Goal: Transaction & Acquisition: Download file/media

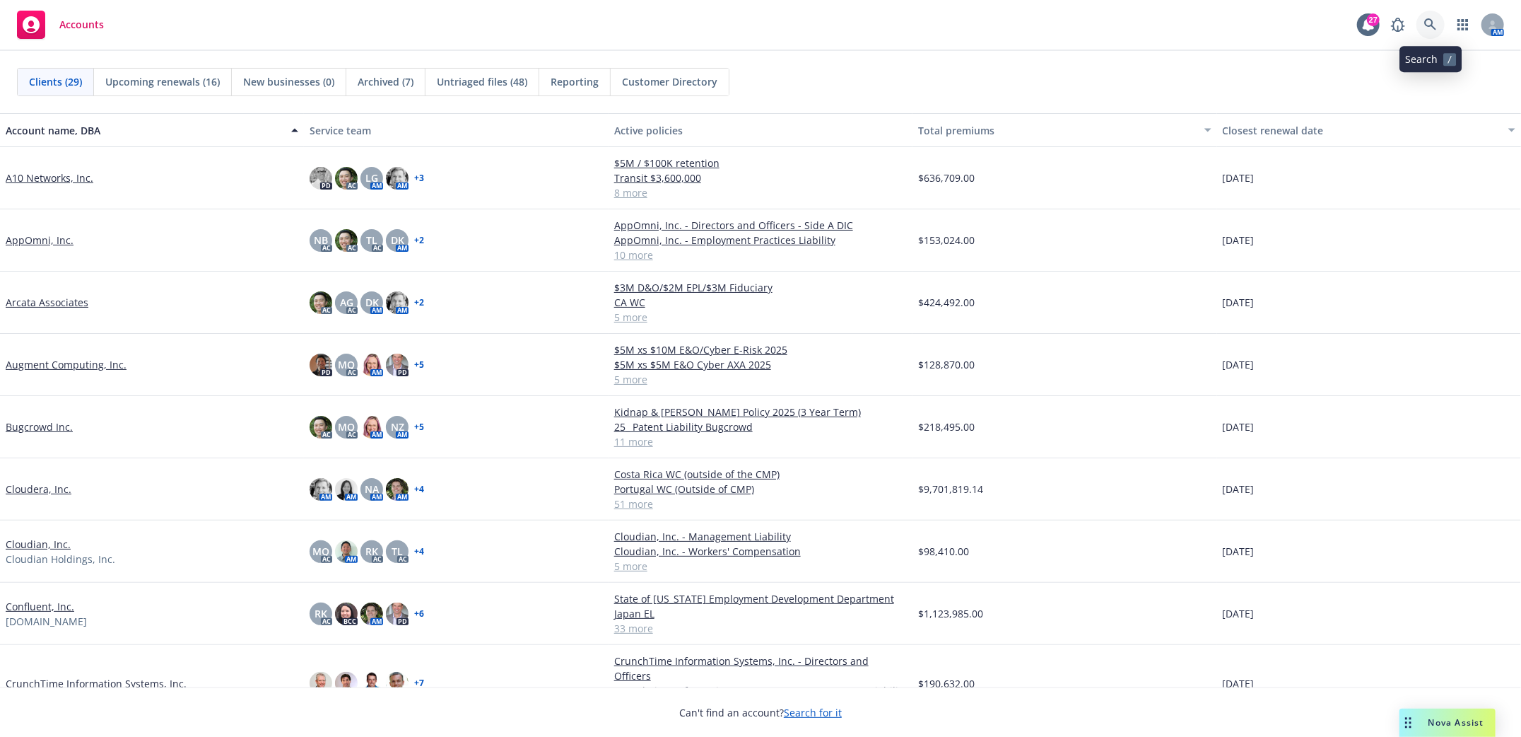
click at [1424, 26] on icon at bounding box center [1430, 24] width 13 height 13
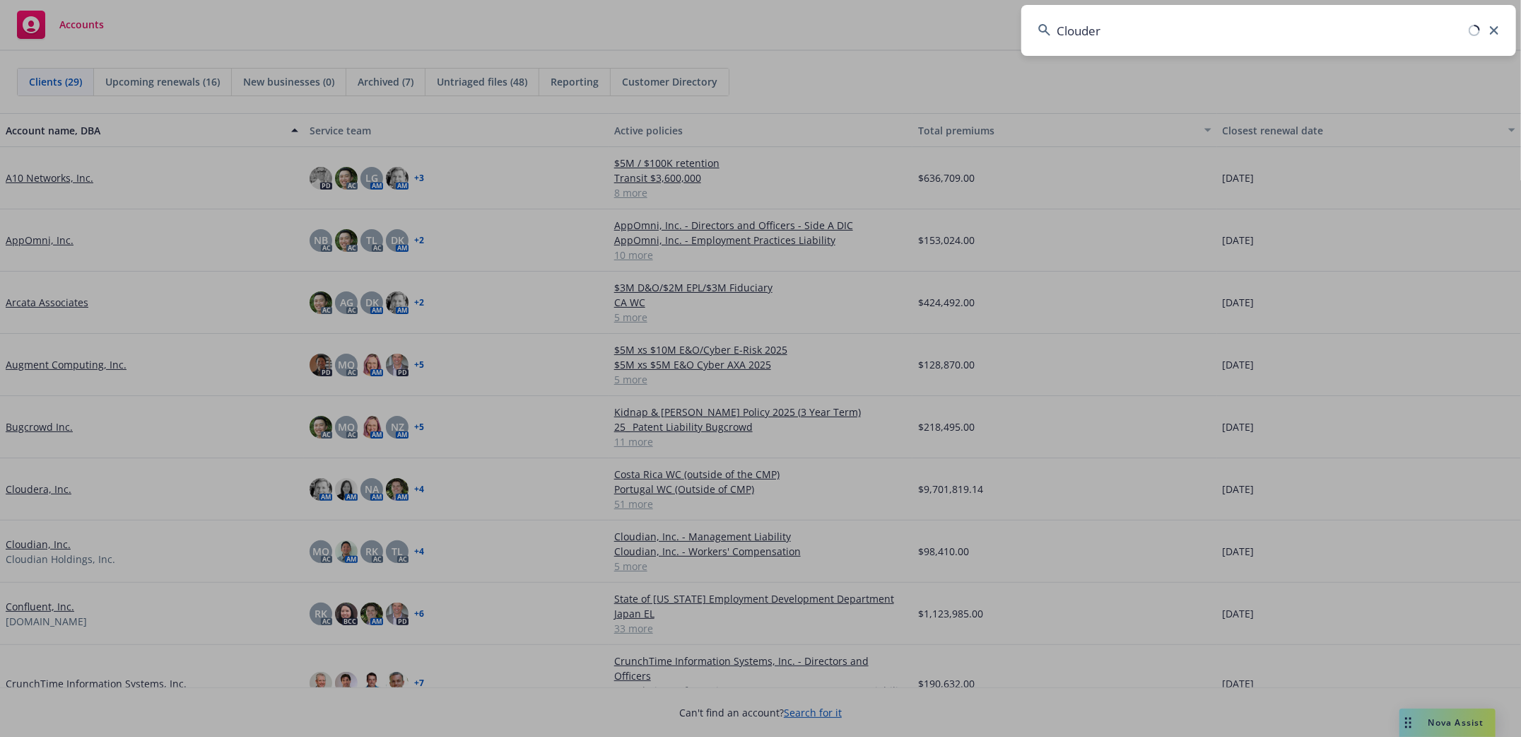
type input "Cloudera"
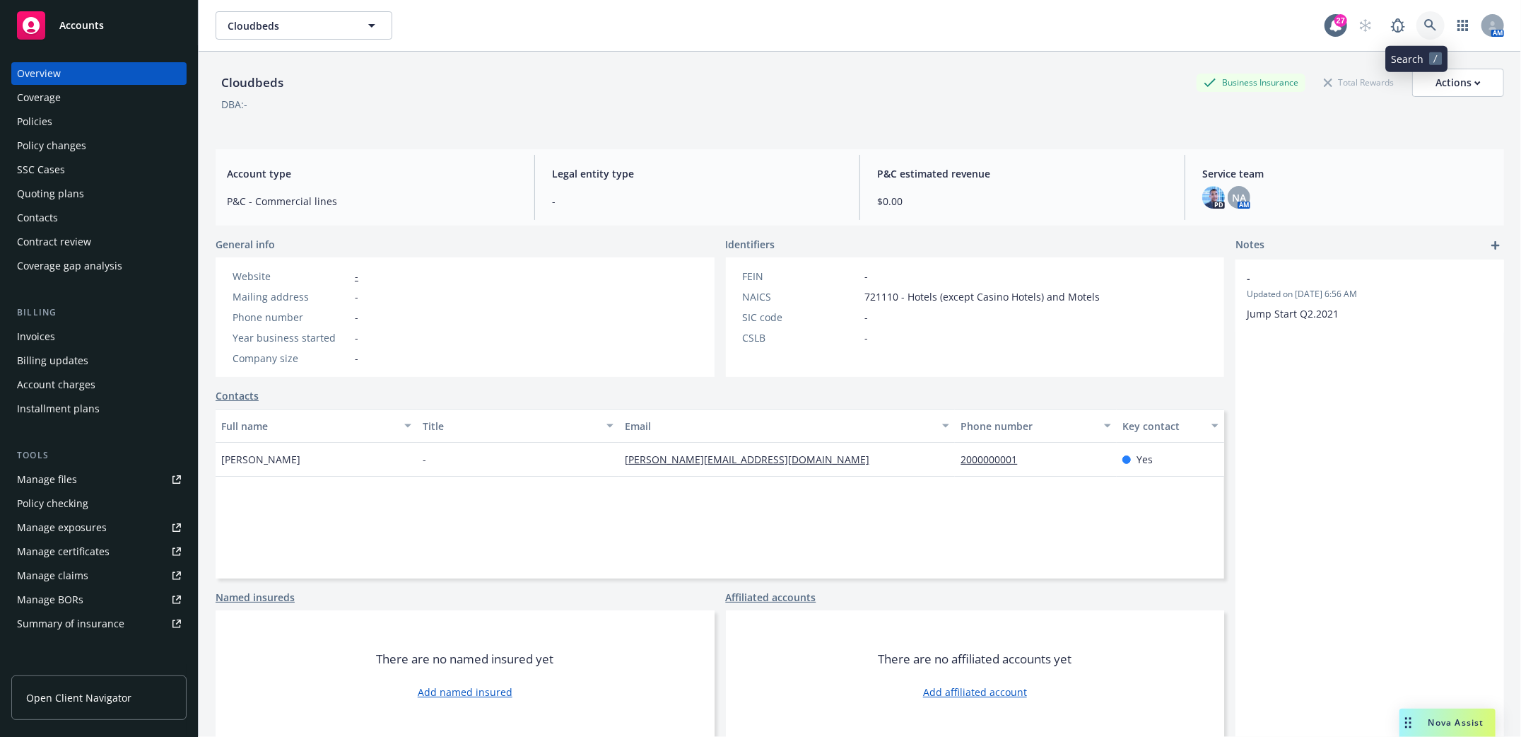
click at [1423, 24] on link at bounding box center [1431, 25] width 28 height 28
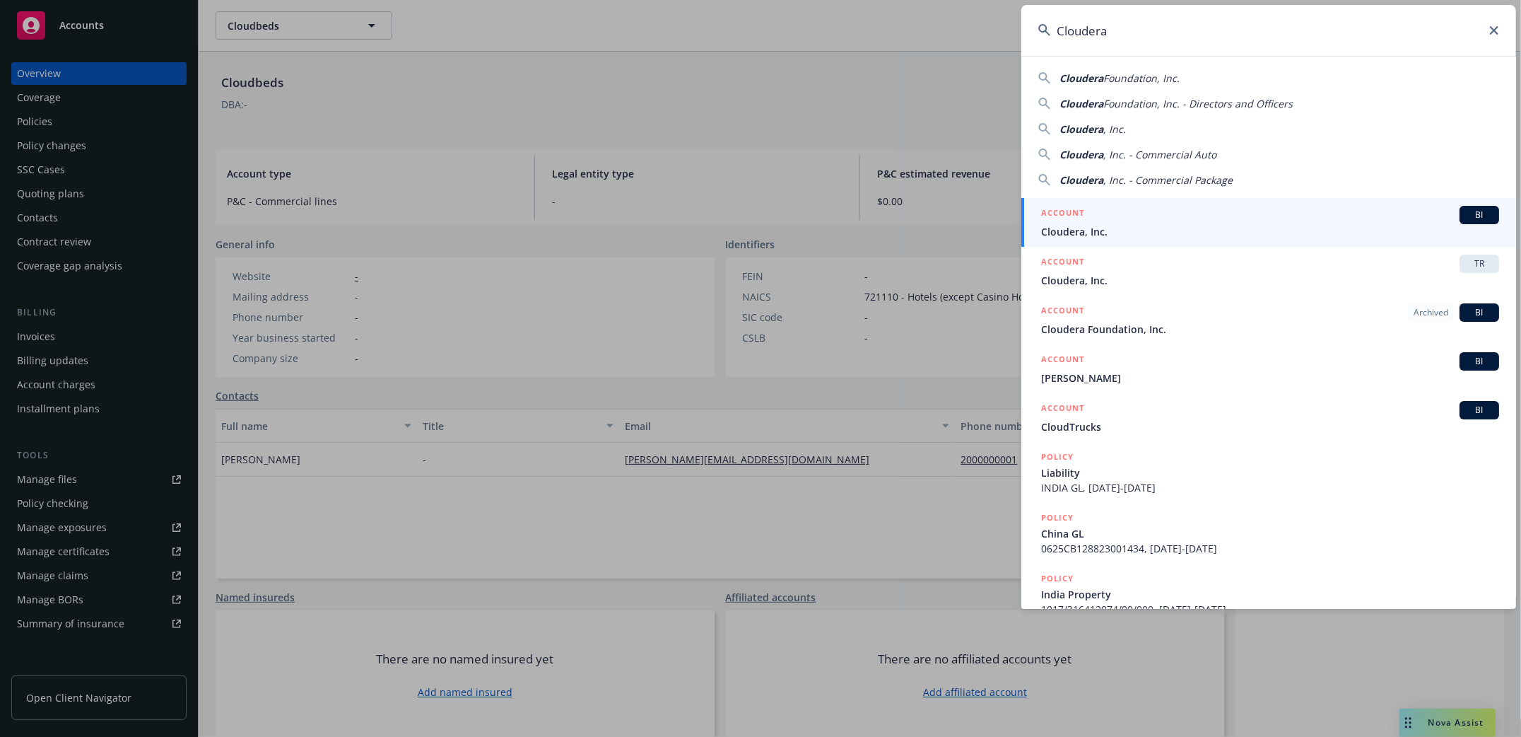
type input "Cloudera"
click at [1077, 222] on h5 "ACCOUNT" at bounding box center [1062, 214] width 43 height 17
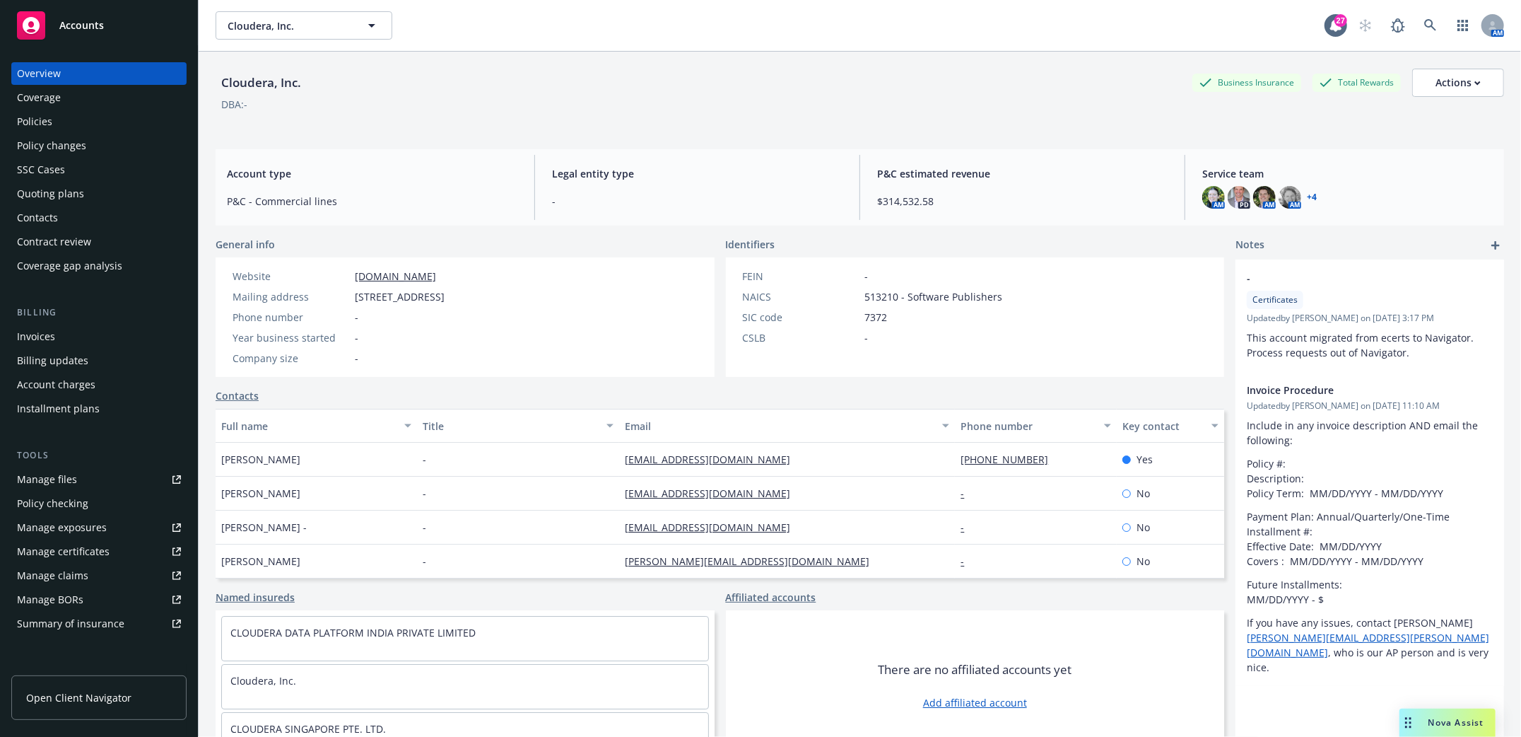
click at [29, 120] on div "Policies" at bounding box center [34, 121] width 35 height 23
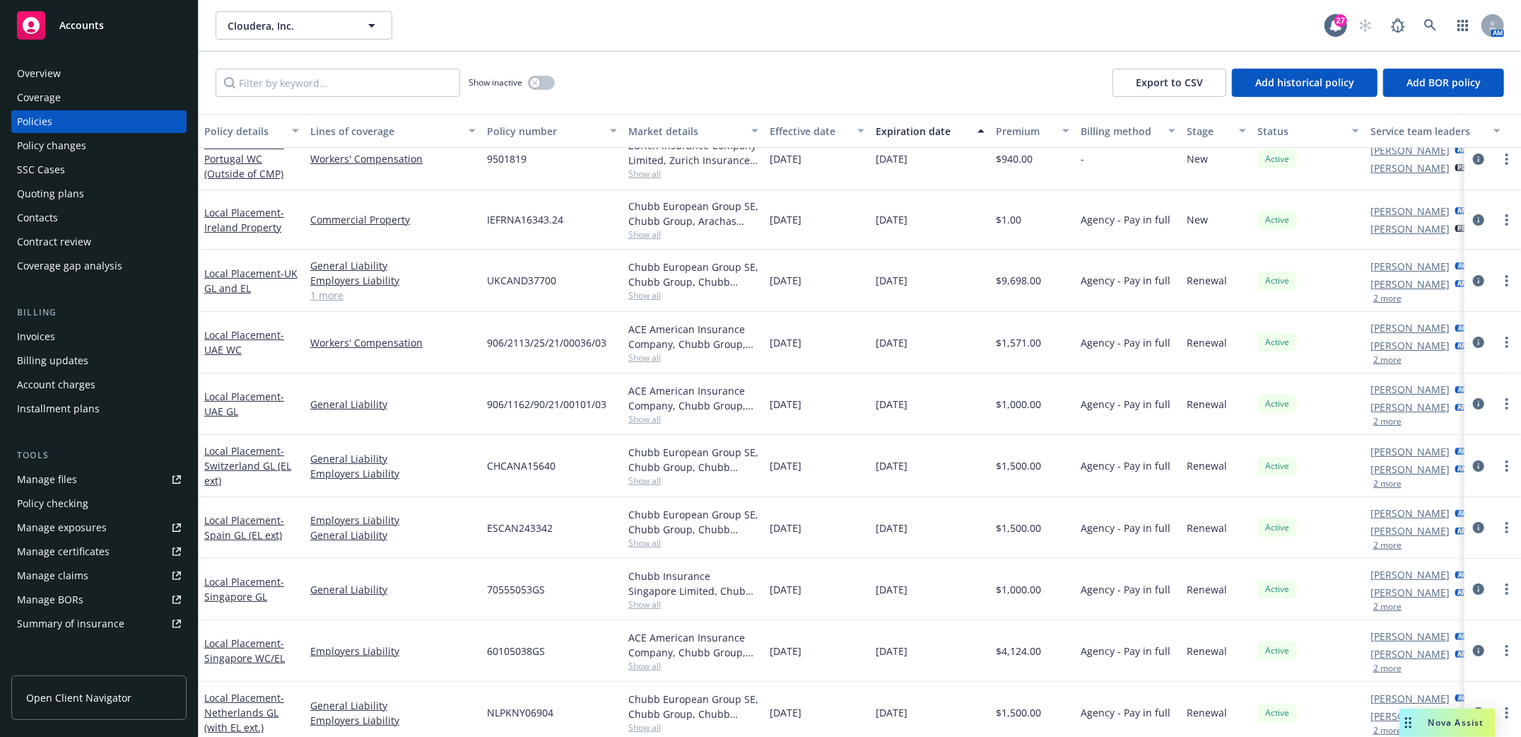
scroll to position [94, 0]
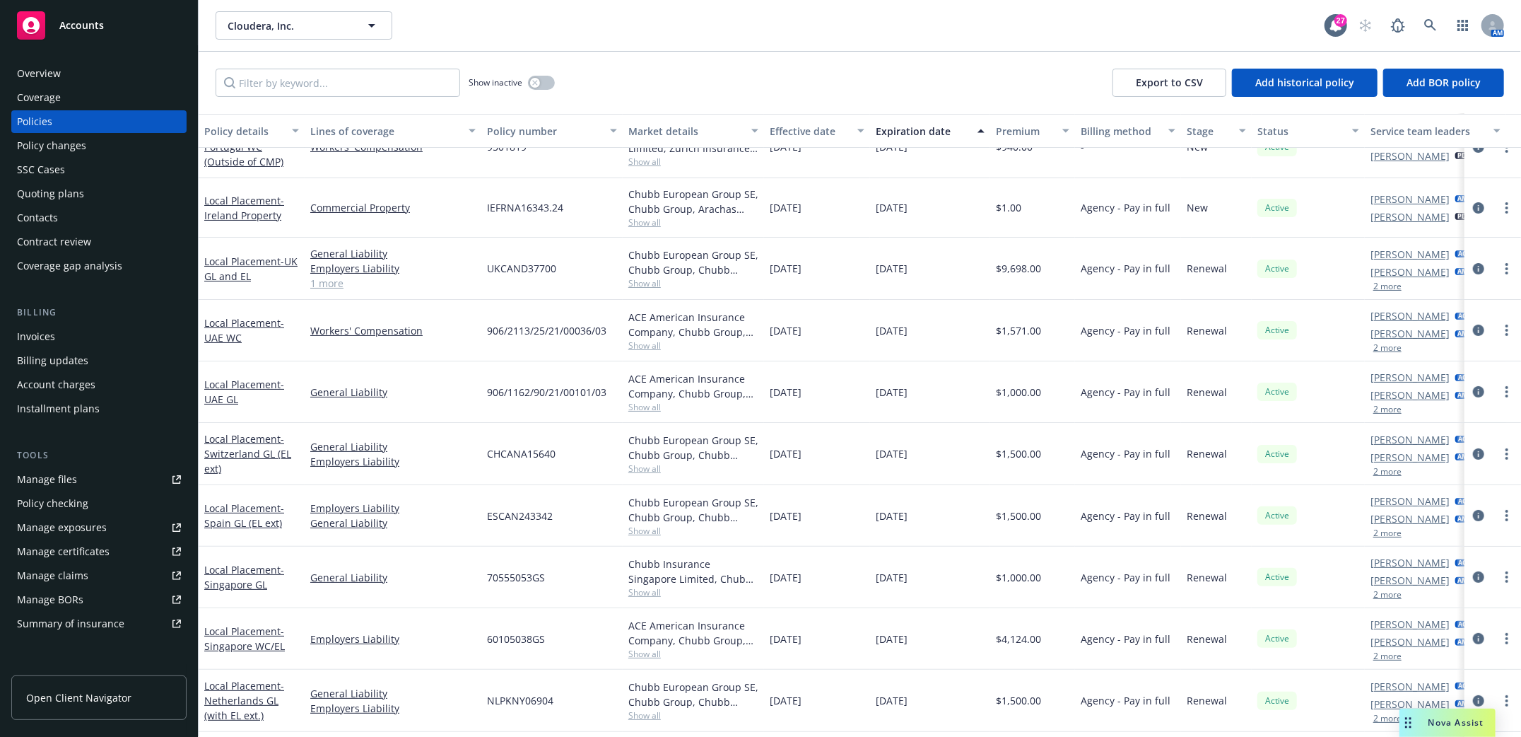
click at [42, 481] on div "Manage files" at bounding box center [47, 479] width 60 height 23
click at [1422, 21] on link at bounding box center [1431, 25] width 28 height 28
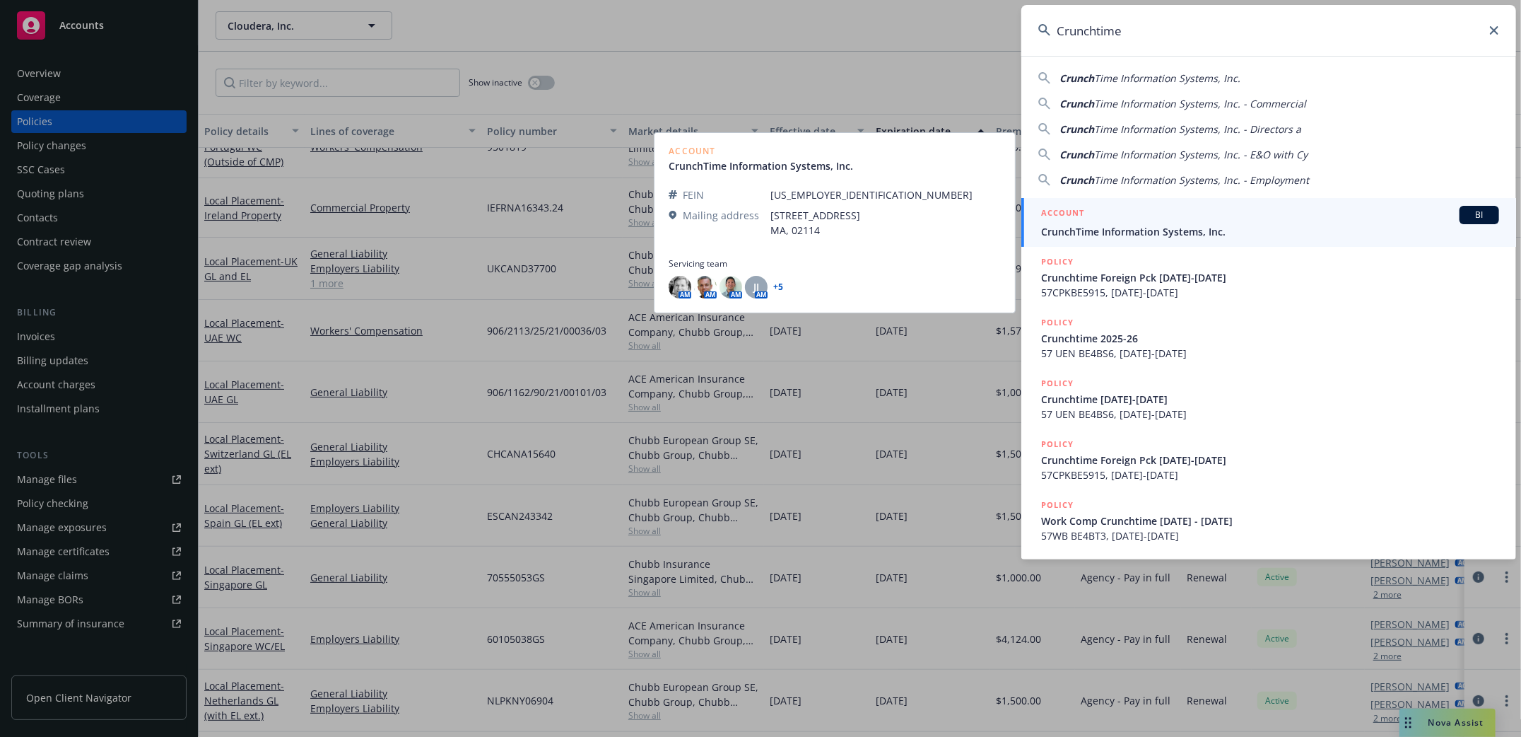
type input "Crunchtime"
click at [1088, 221] on div "ACCOUNT BI" at bounding box center [1270, 215] width 458 height 18
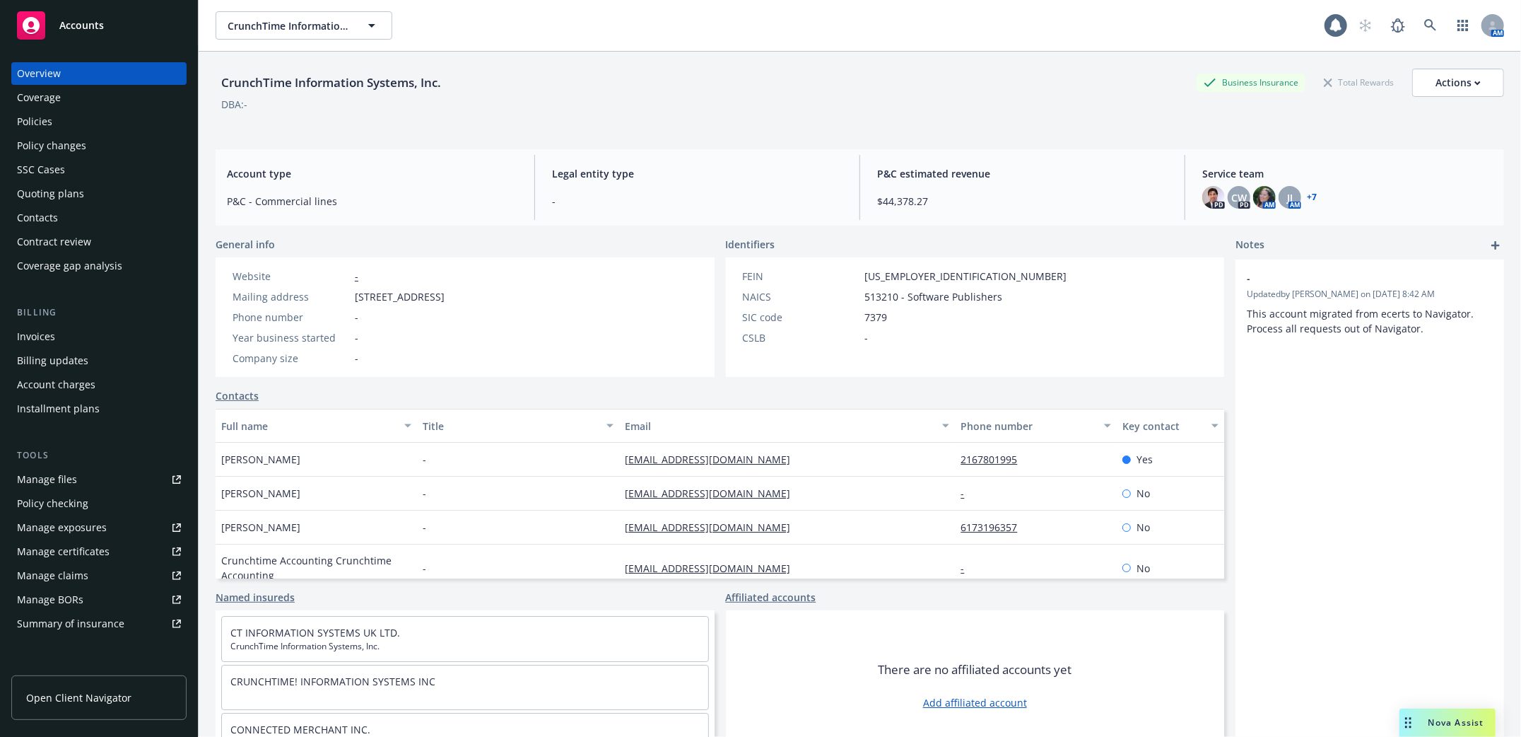
click at [17, 122] on div "Policies" at bounding box center [34, 121] width 35 height 23
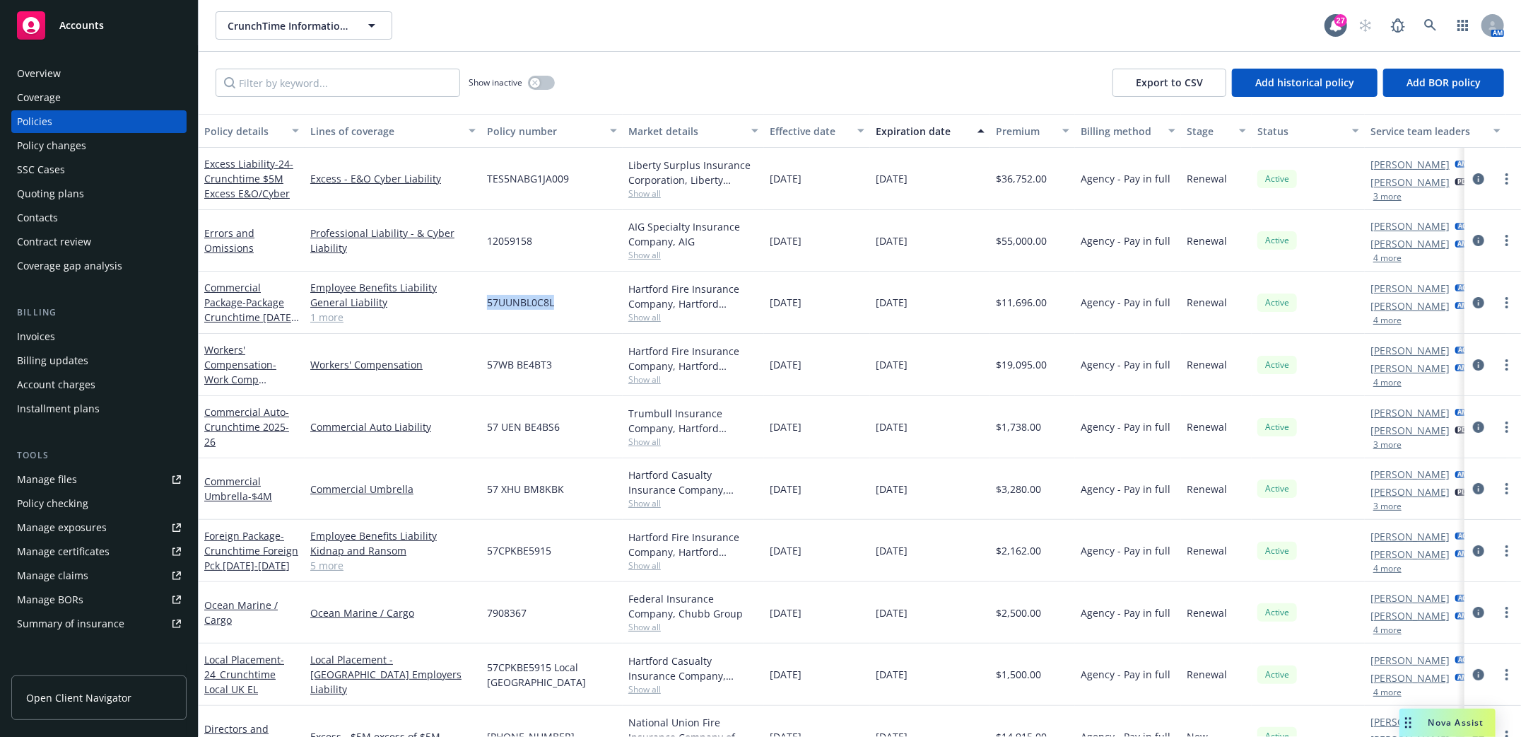
drag, startPoint x: 481, startPoint y: 302, endPoint x: 568, endPoint y: 310, distance: 87.3
click at [568, 310] on div "57UUNBL0C8L" at bounding box center [551, 302] width 141 height 62
copy span "57UUNBL0C8L"
click at [261, 300] on span "- Package Crunchtime 4/15/2025-4/15/2026" at bounding box center [251, 316] width 95 height 43
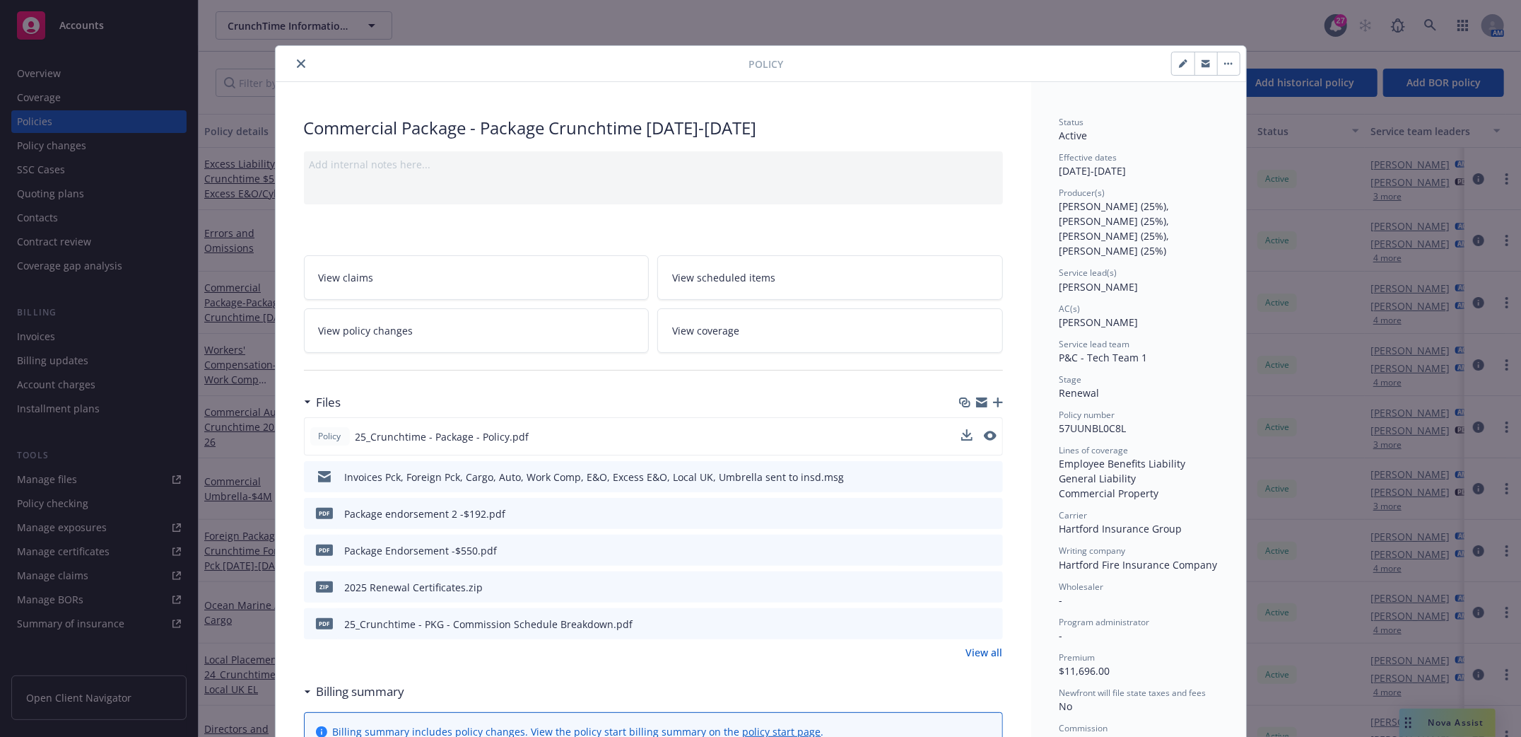
click at [951, 438] on div "Policy 25_Crunchtime - Package - Policy.pdf" at bounding box center [653, 436] width 699 height 38
click at [960, 433] on icon "download file" at bounding box center [965, 435] width 11 height 11
click at [297, 62] on icon "close" at bounding box center [301, 63] width 8 height 8
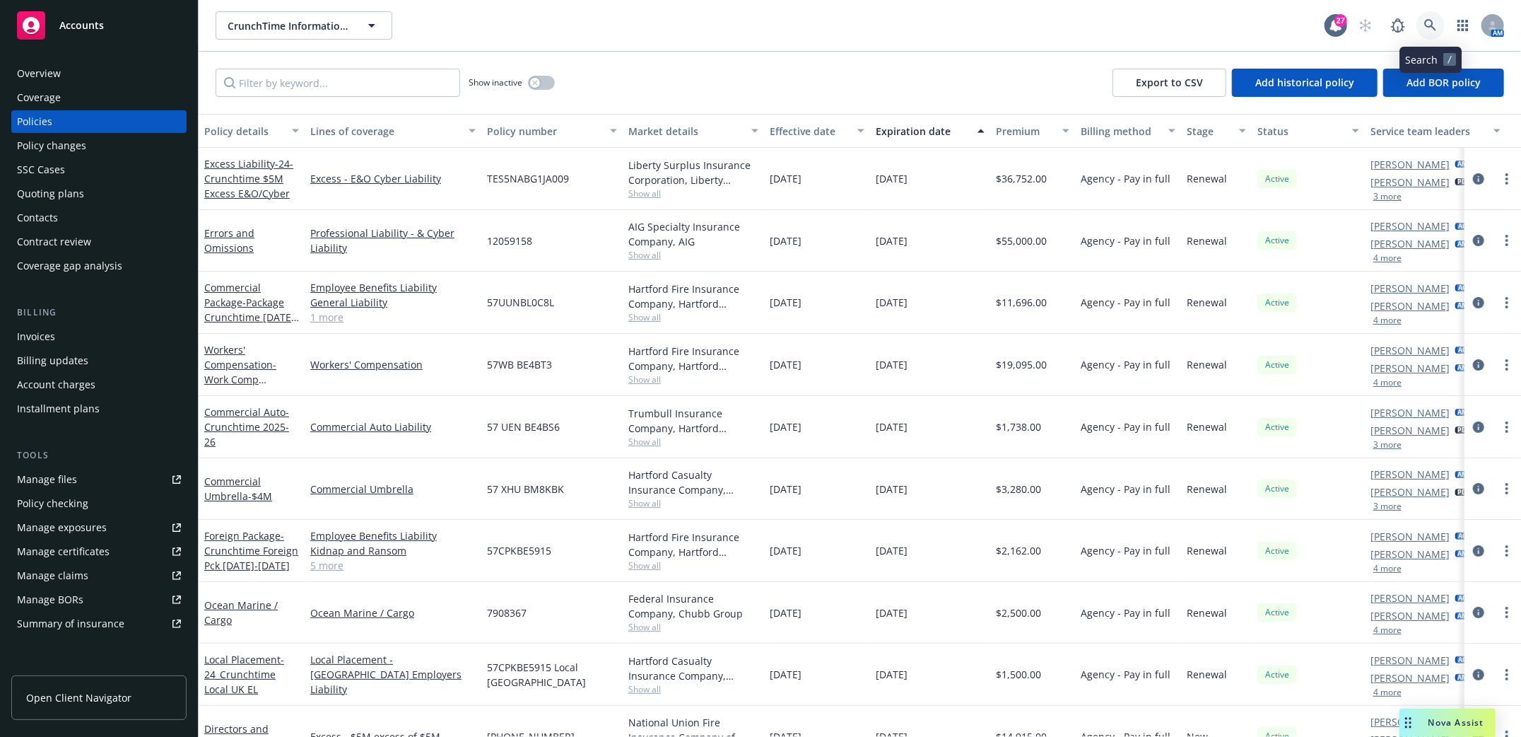
click at [1427, 28] on icon at bounding box center [1430, 25] width 13 height 13
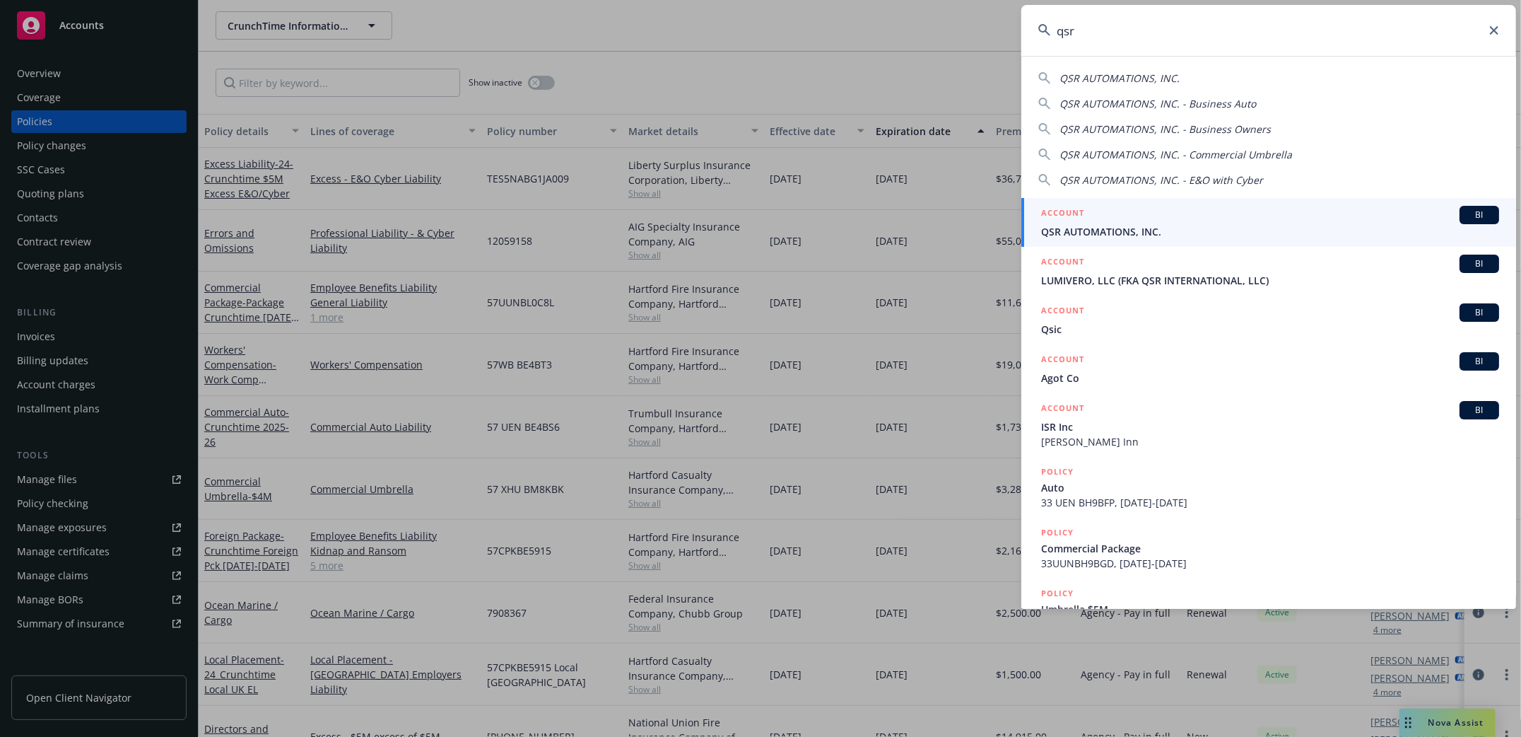
type input "qsr"
click at [1101, 225] on span "QSR AUTOMATIONS, INC." at bounding box center [1270, 231] width 458 height 15
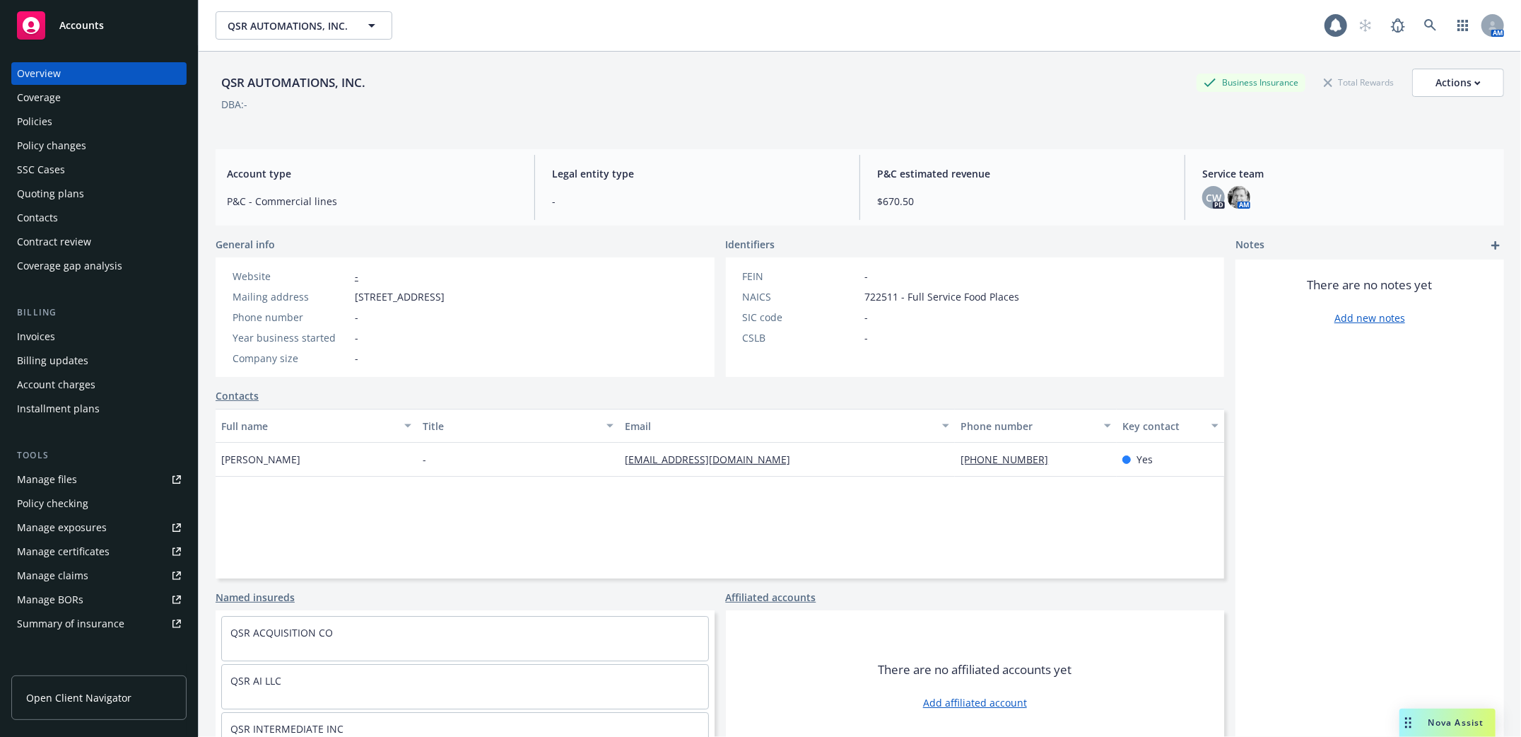
click at [64, 121] on div "Policies" at bounding box center [99, 121] width 164 height 23
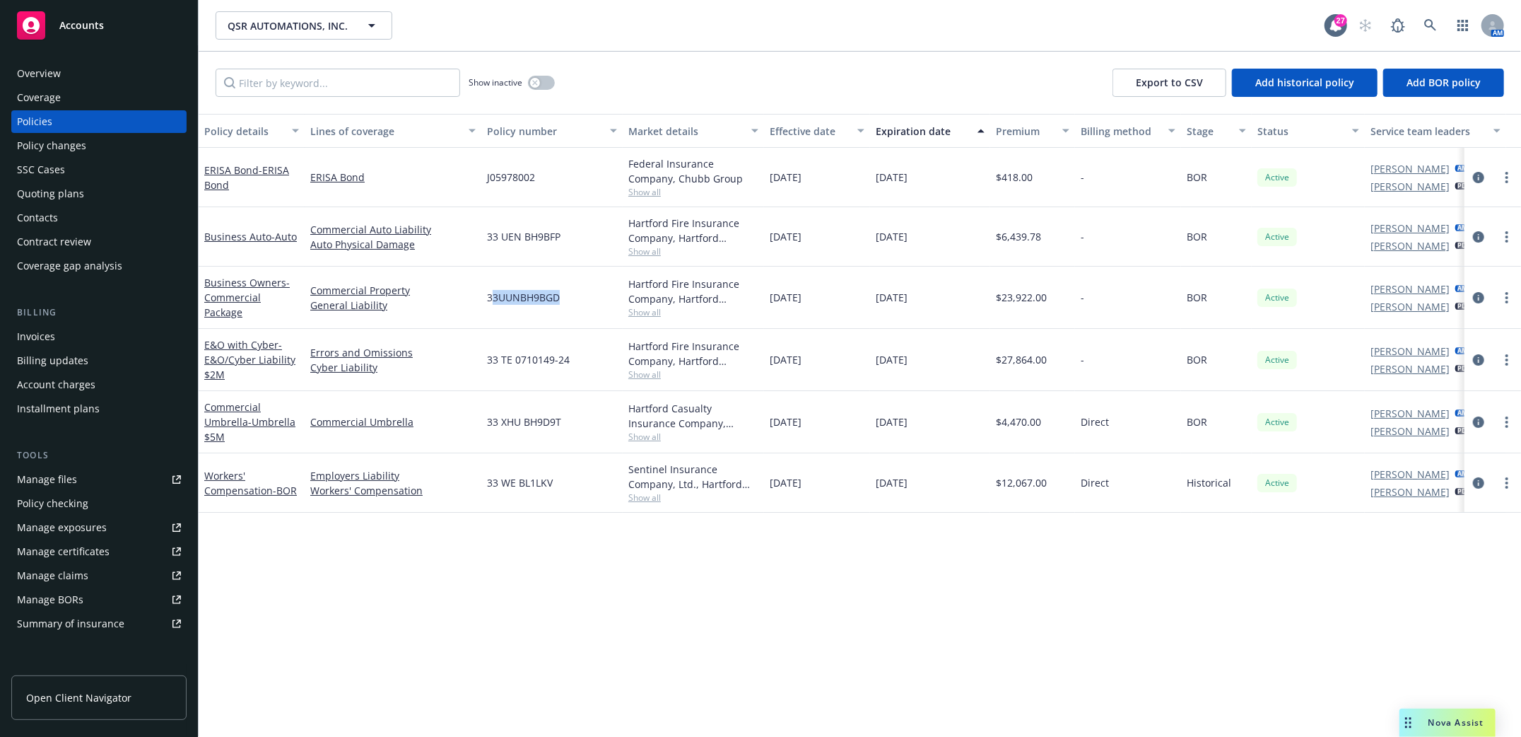
drag, startPoint x: 556, startPoint y: 291, endPoint x: 565, endPoint y: 297, distance: 10.8
click at [565, 297] on div "33UUNBH9BGD" at bounding box center [551, 298] width 141 height 62
drag, startPoint x: 486, startPoint y: 298, endPoint x: 569, endPoint y: 303, distance: 83.5
click at [569, 303] on div "33UUNBH9BGD" at bounding box center [551, 298] width 141 height 62
copy span "33UUNBH9BGD"
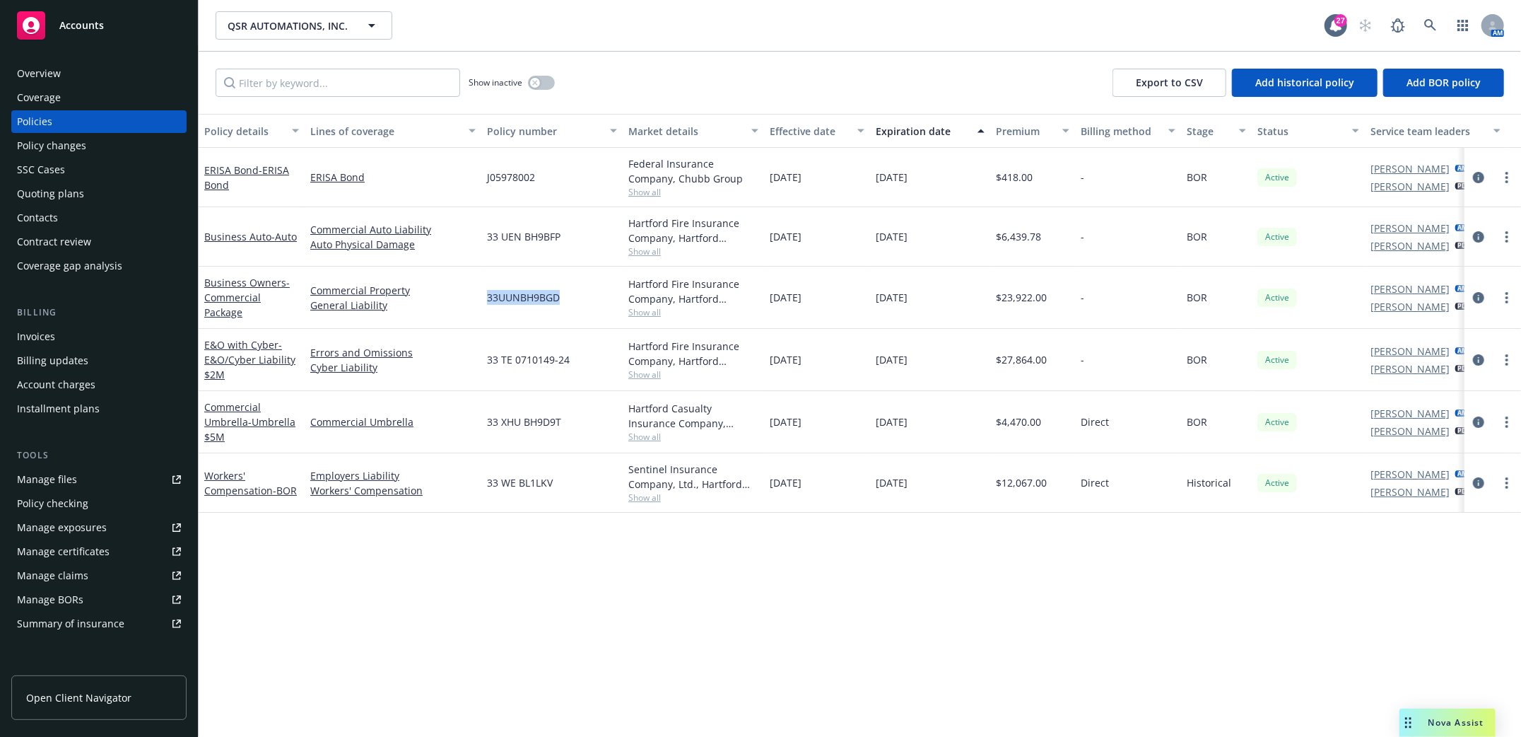
drag, startPoint x: 486, startPoint y: 295, endPoint x: 563, endPoint y: 300, distance: 77.2
click at [563, 300] on div "33UUNBH9BGD" at bounding box center [551, 298] width 141 height 62
copy span "33UUNBH9BGD"
click at [1436, 23] on icon at bounding box center [1430, 25] width 13 height 13
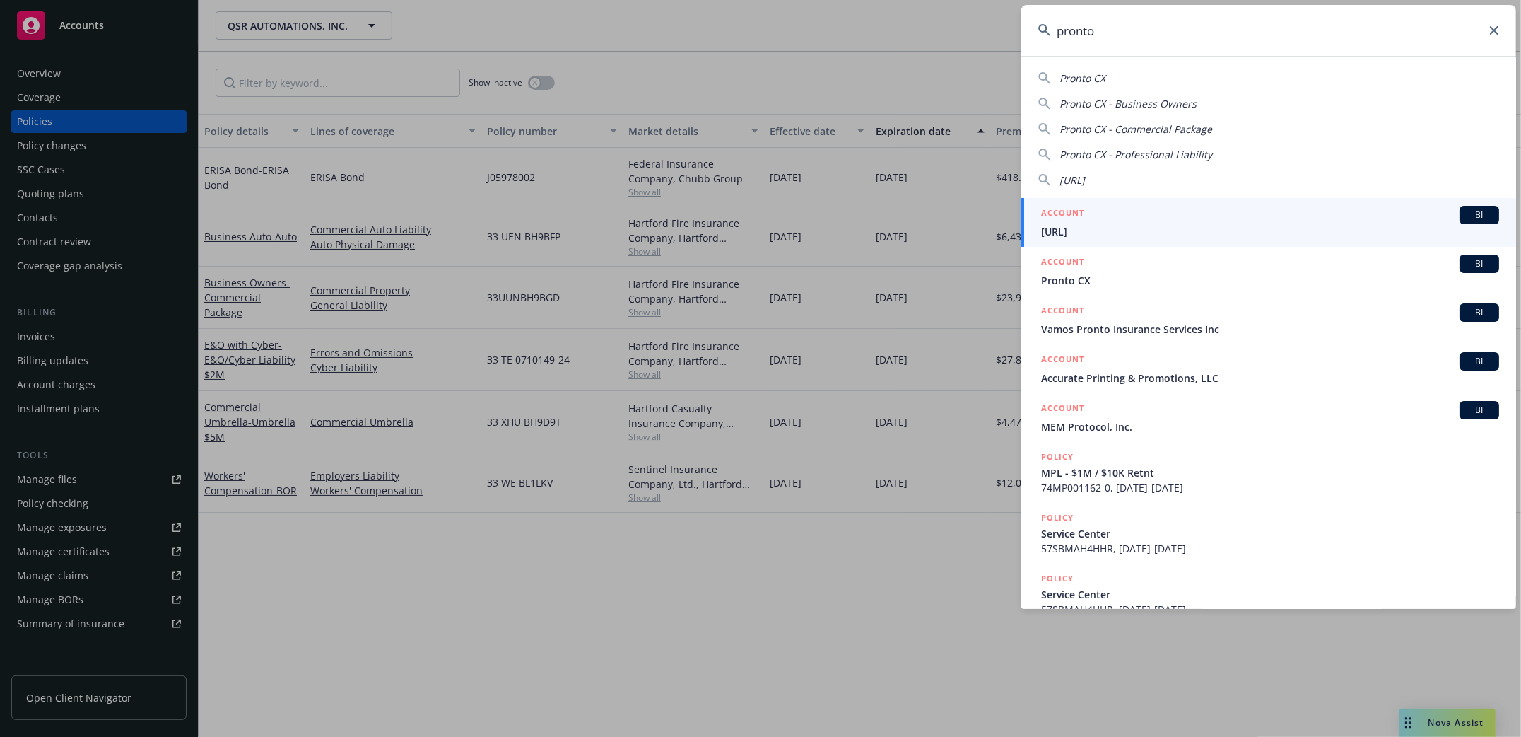
type input "pronto"
click at [1059, 234] on li "ACCOUNT BI Pronto.ai" at bounding box center [1269, 222] width 495 height 49
click at [1083, 233] on span "Pronto.ai" at bounding box center [1270, 231] width 458 height 15
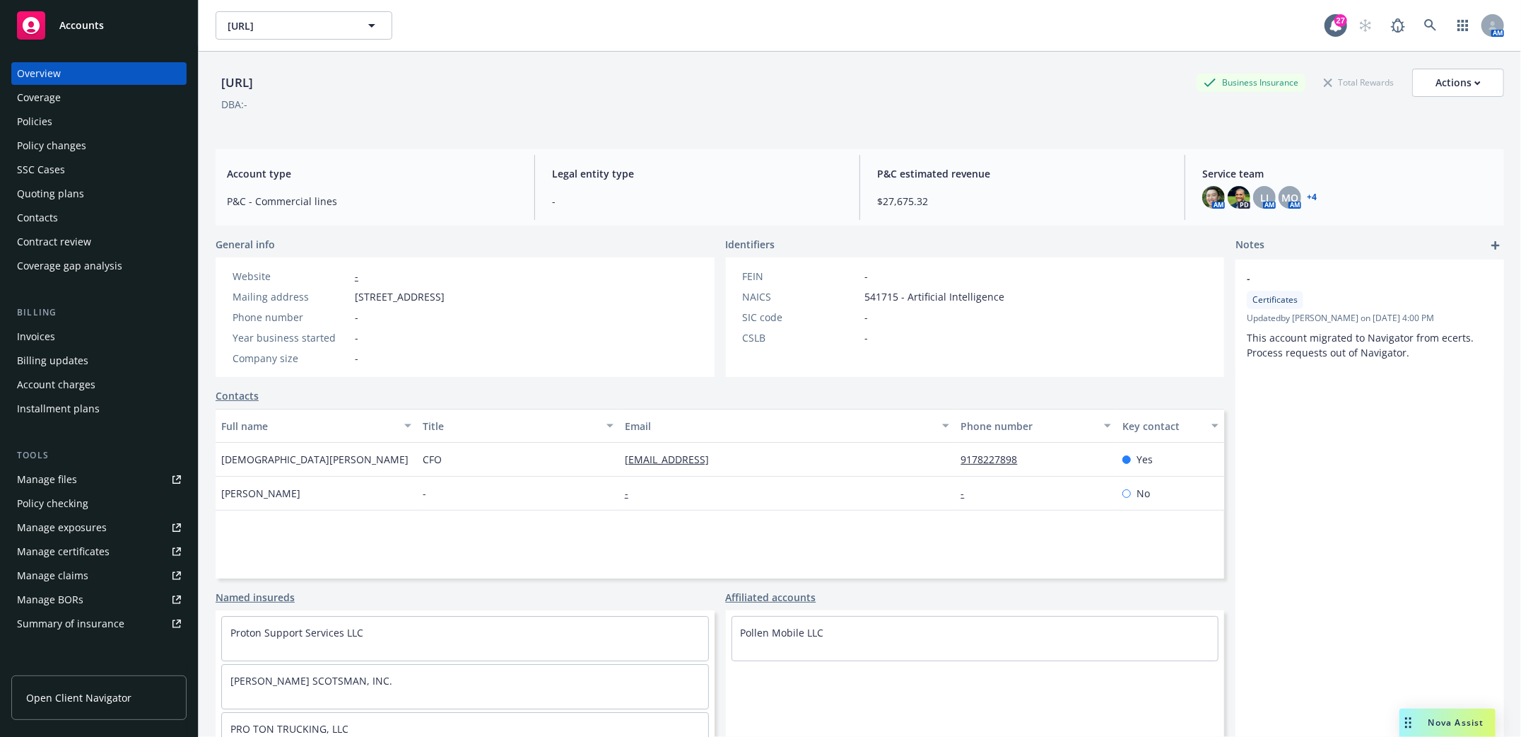
click at [31, 341] on div "Invoices" at bounding box center [36, 336] width 38 height 23
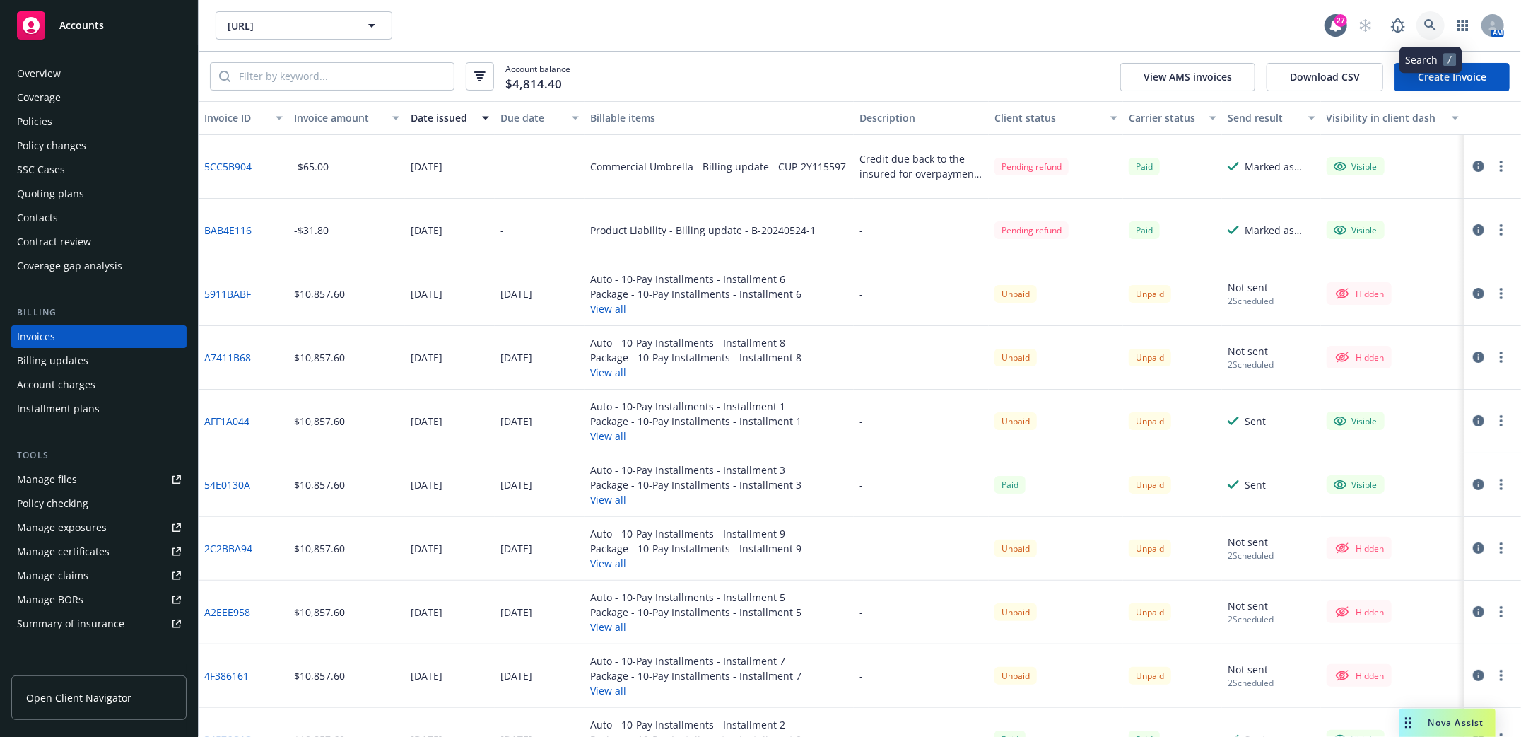
click at [1430, 21] on icon at bounding box center [1430, 25] width 13 height 13
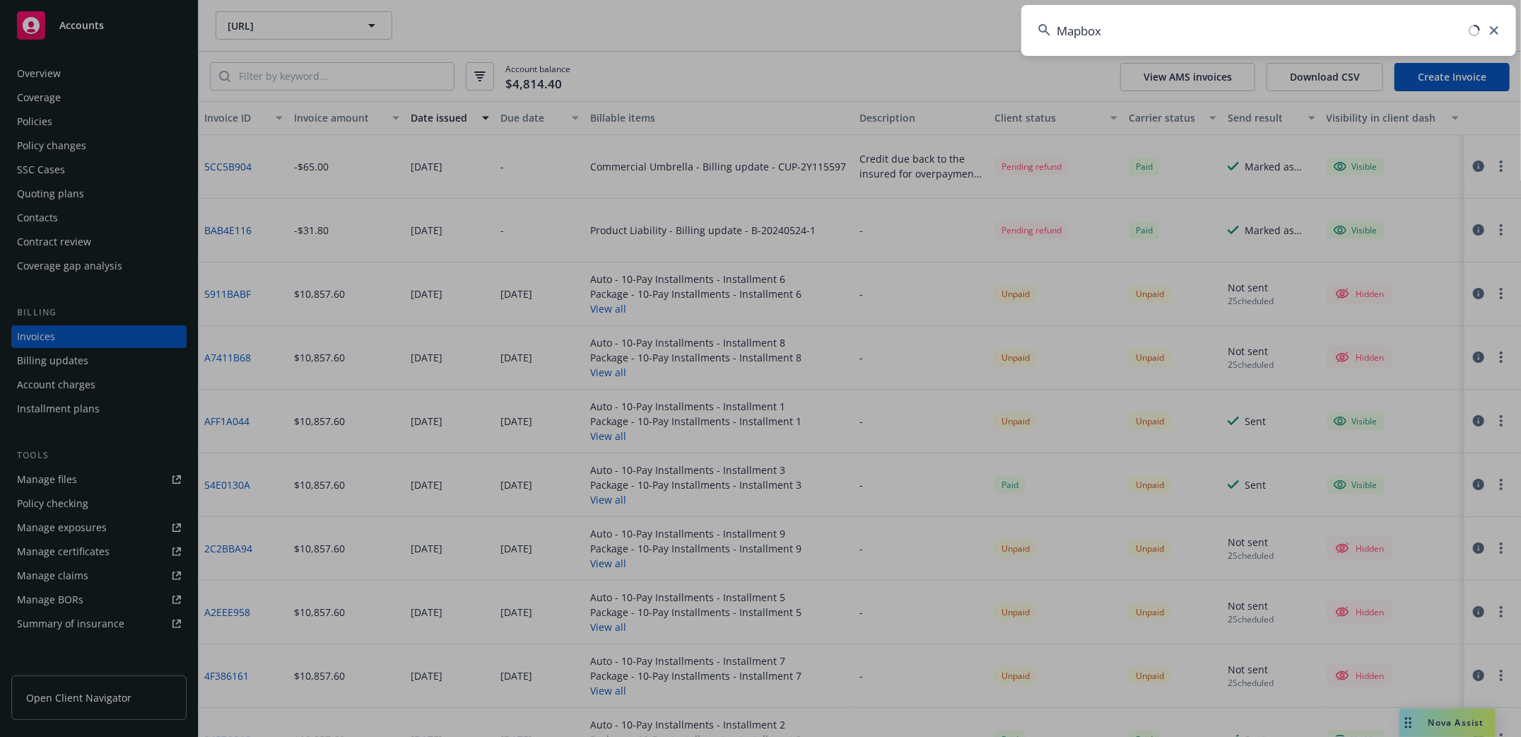
type input "Mapbox"
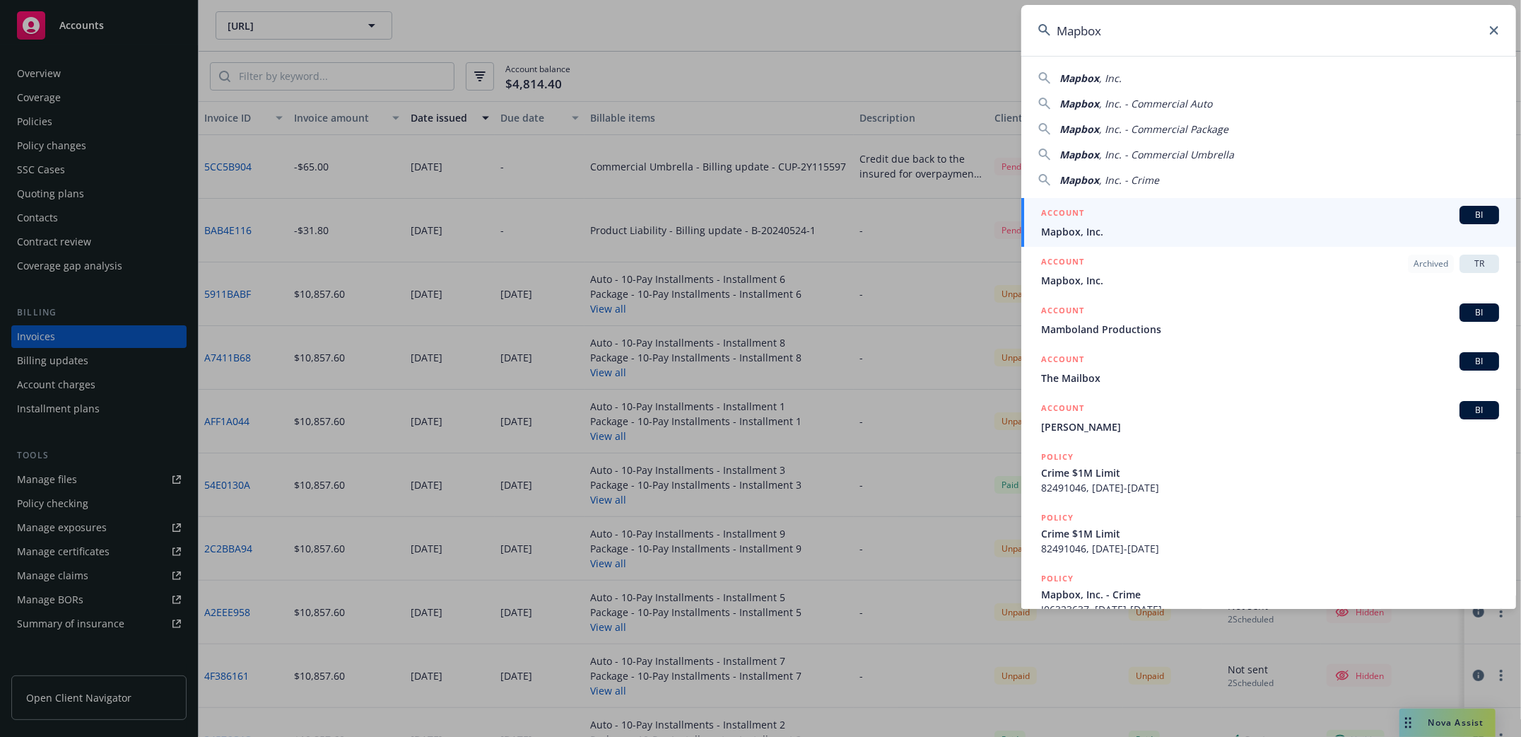
click at [1056, 230] on span "Mapbox, Inc." at bounding box center [1270, 231] width 458 height 15
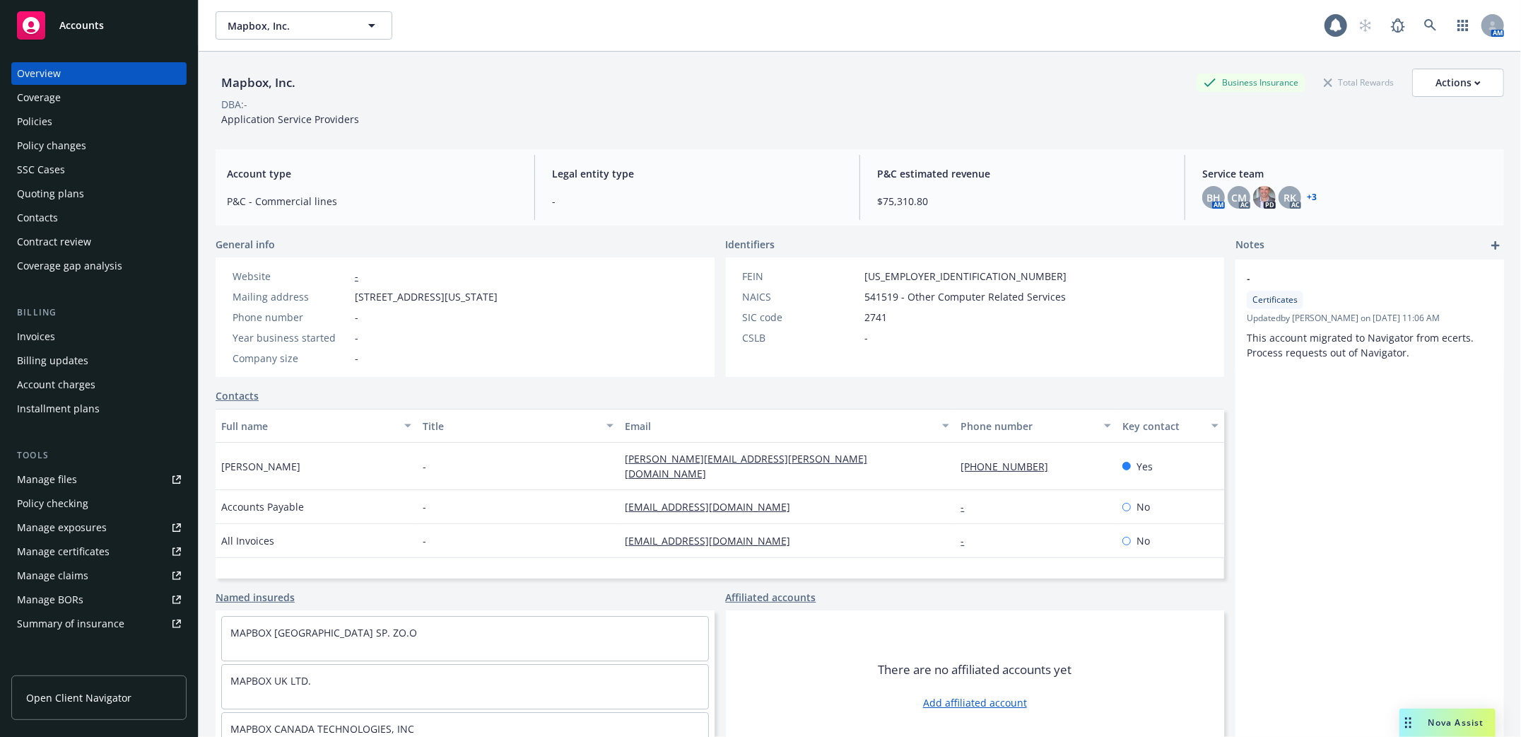
click at [33, 119] on div "Policies" at bounding box center [34, 121] width 35 height 23
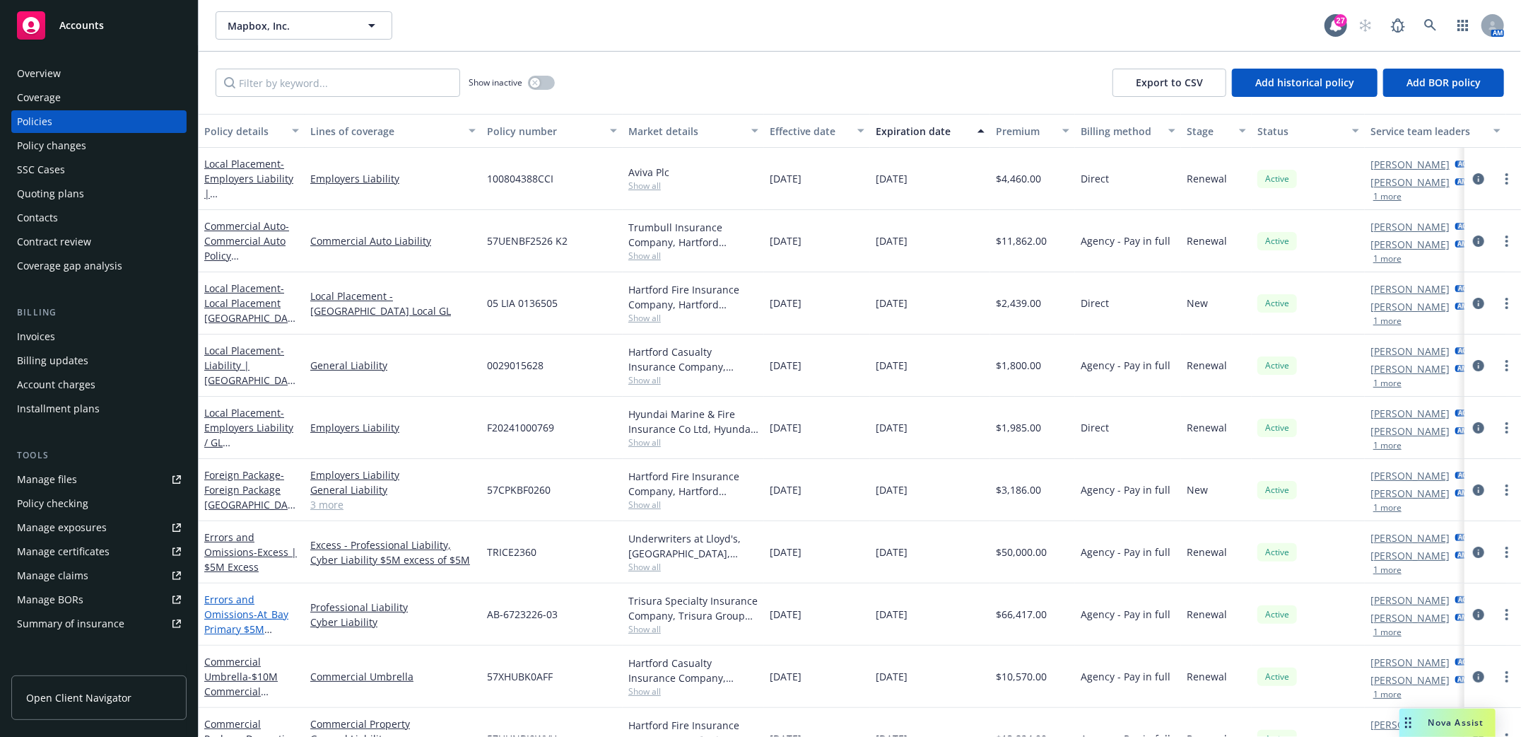
click at [226, 614] on link "Errors and Omissions - At_Bay Primary $5M E&O/Cyber 2024" at bounding box center [246, 621] width 84 height 58
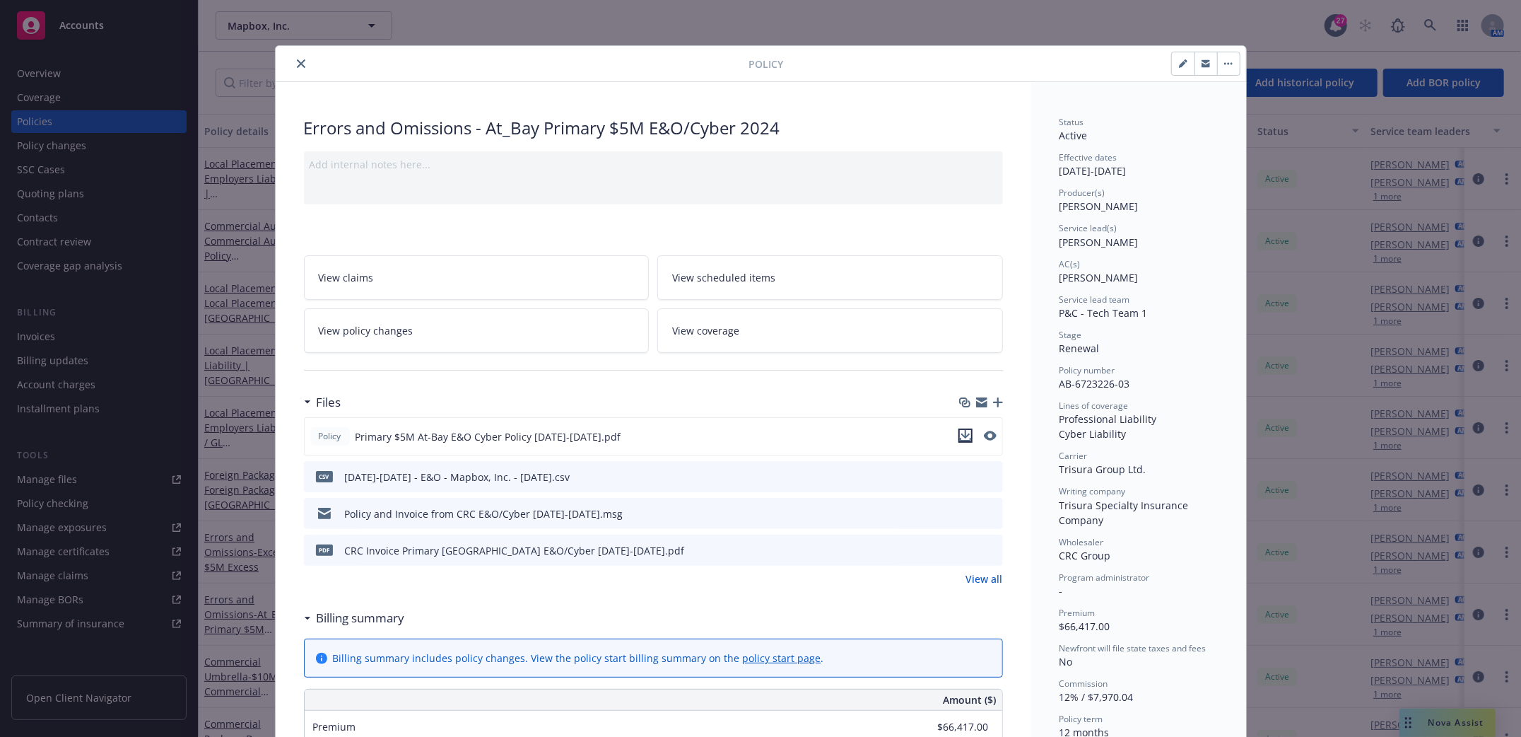
click at [960, 438] on icon "download file" at bounding box center [965, 435] width 11 height 11
click at [297, 62] on icon "close" at bounding box center [301, 63] width 8 height 8
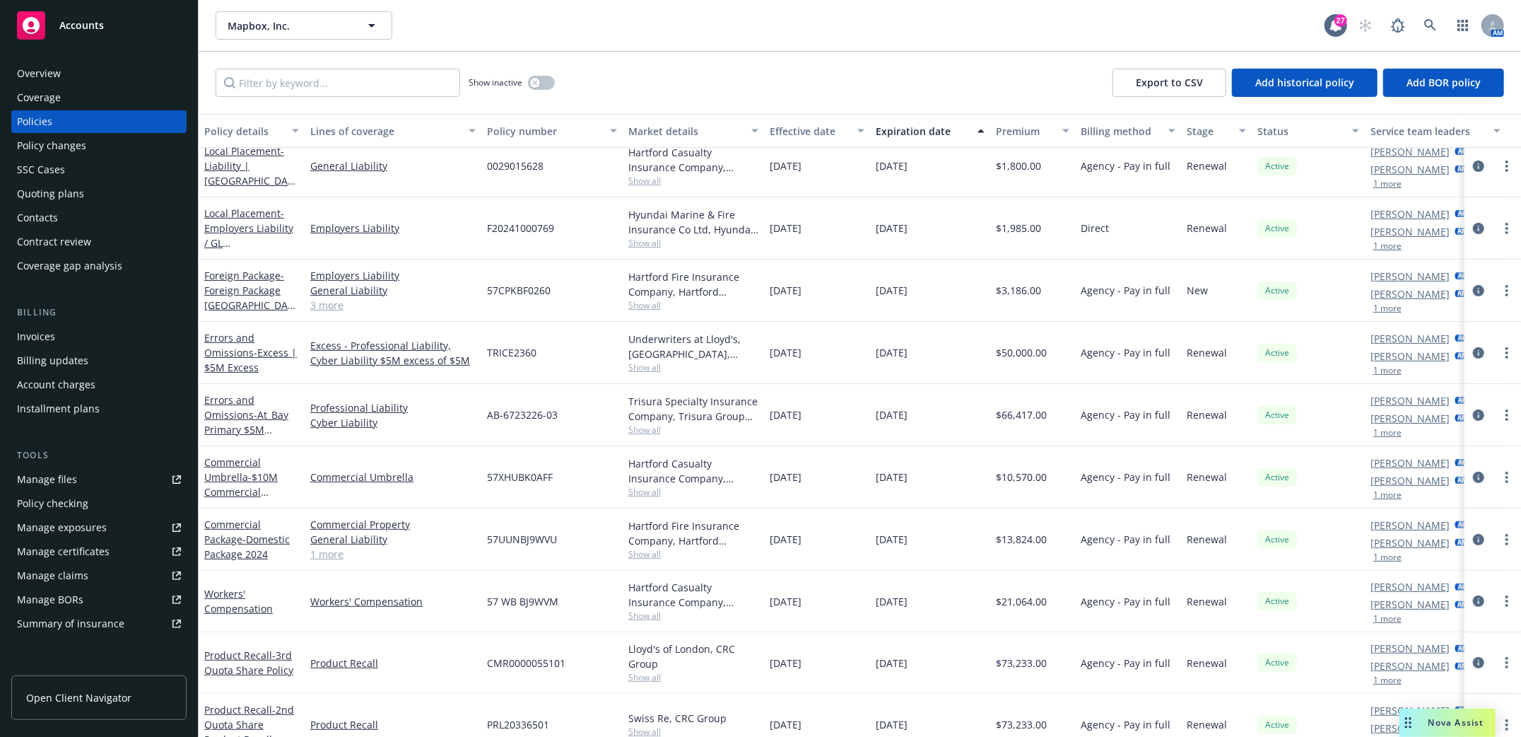
scroll to position [282, 0]
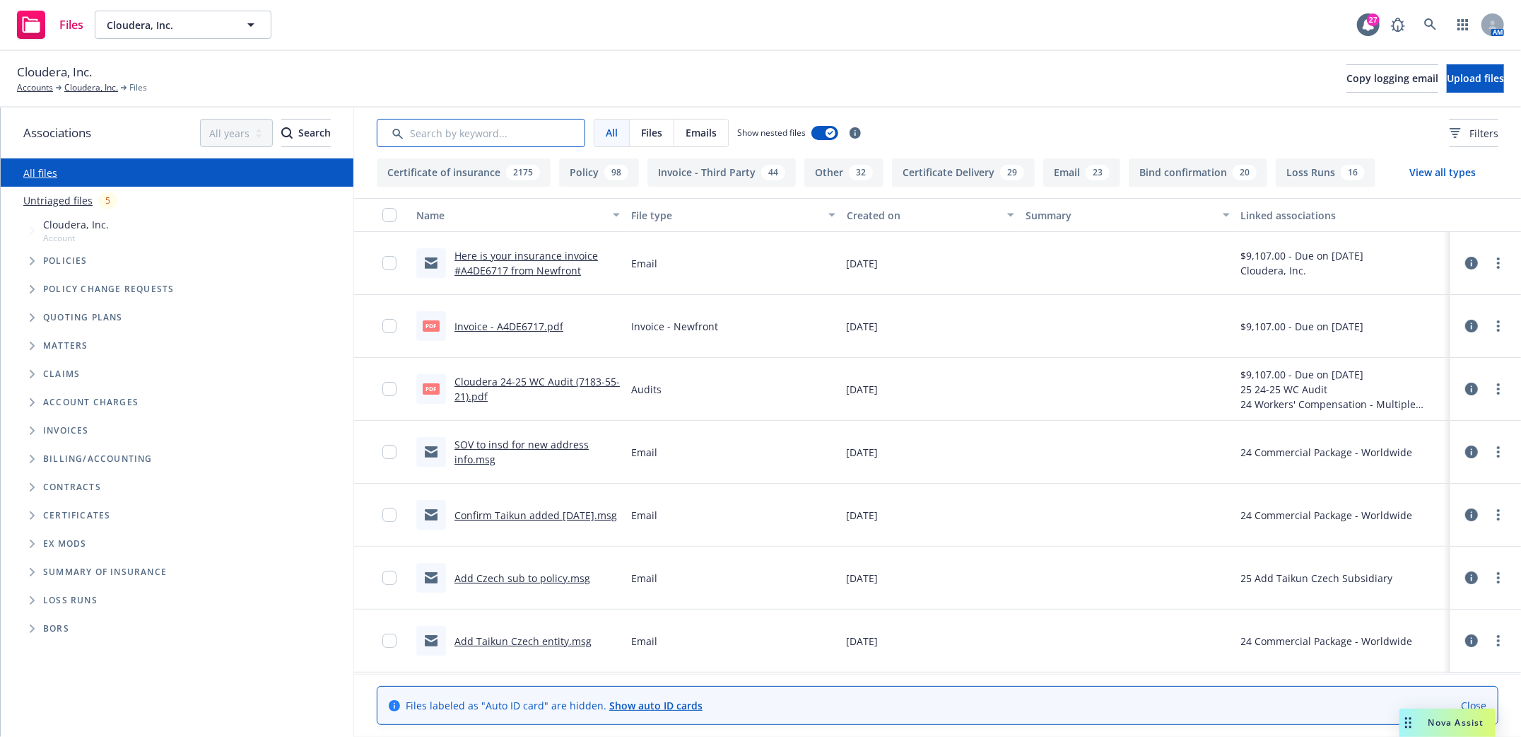
click at [503, 139] on input "Search by keyword..." at bounding box center [481, 133] width 209 height 28
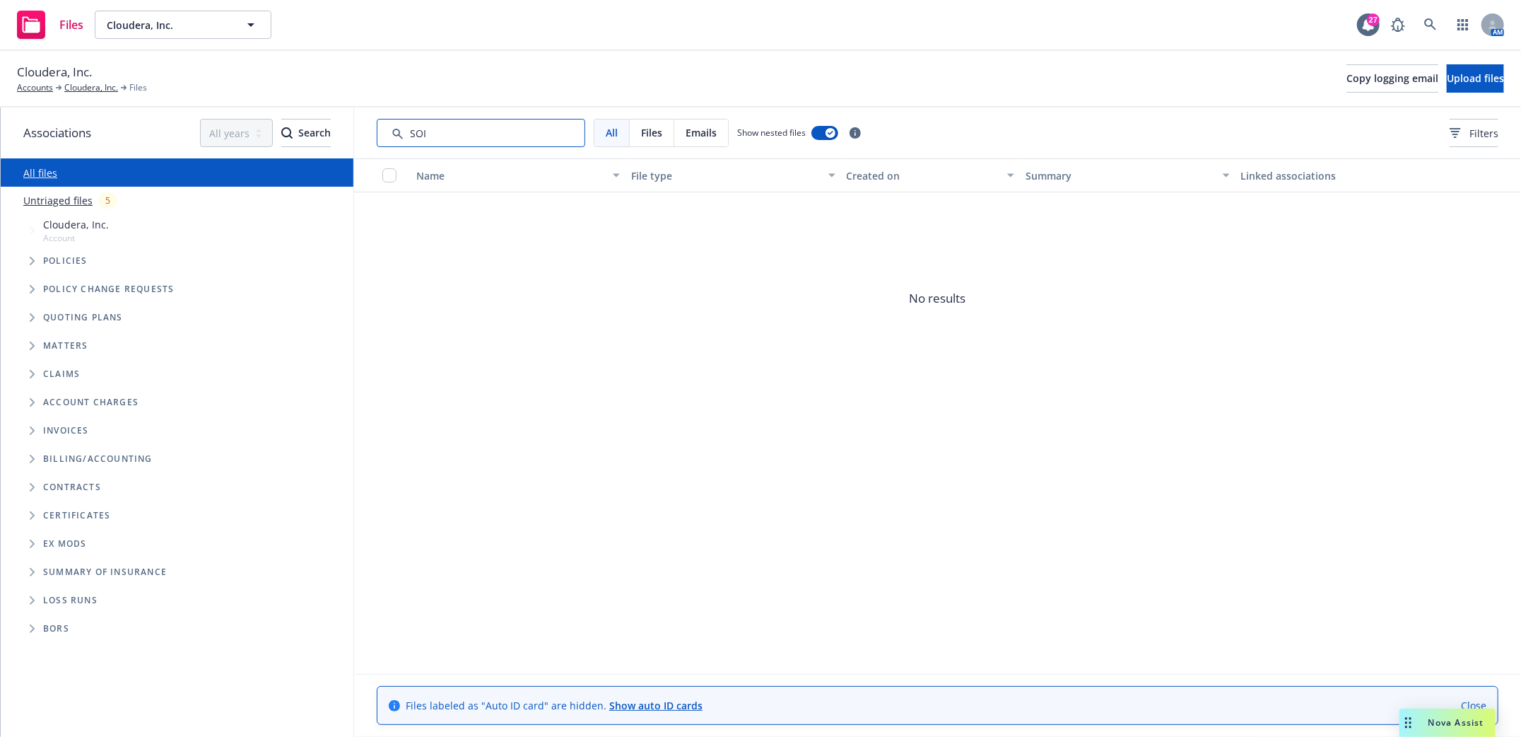
click at [486, 131] on input "Search by keyword..." at bounding box center [481, 133] width 209 height 28
click at [395, 136] on input "Search by keyword..." at bounding box center [481, 133] width 209 height 28
drag, startPoint x: 412, startPoint y: 136, endPoint x: 518, endPoint y: 121, distance: 107.2
click at [520, 123] on input "Search by keyword..." at bounding box center [481, 133] width 209 height 28
click at [500, 141] on input "Search by keyword..." at bounding box center [481, 133] width 209 height 28
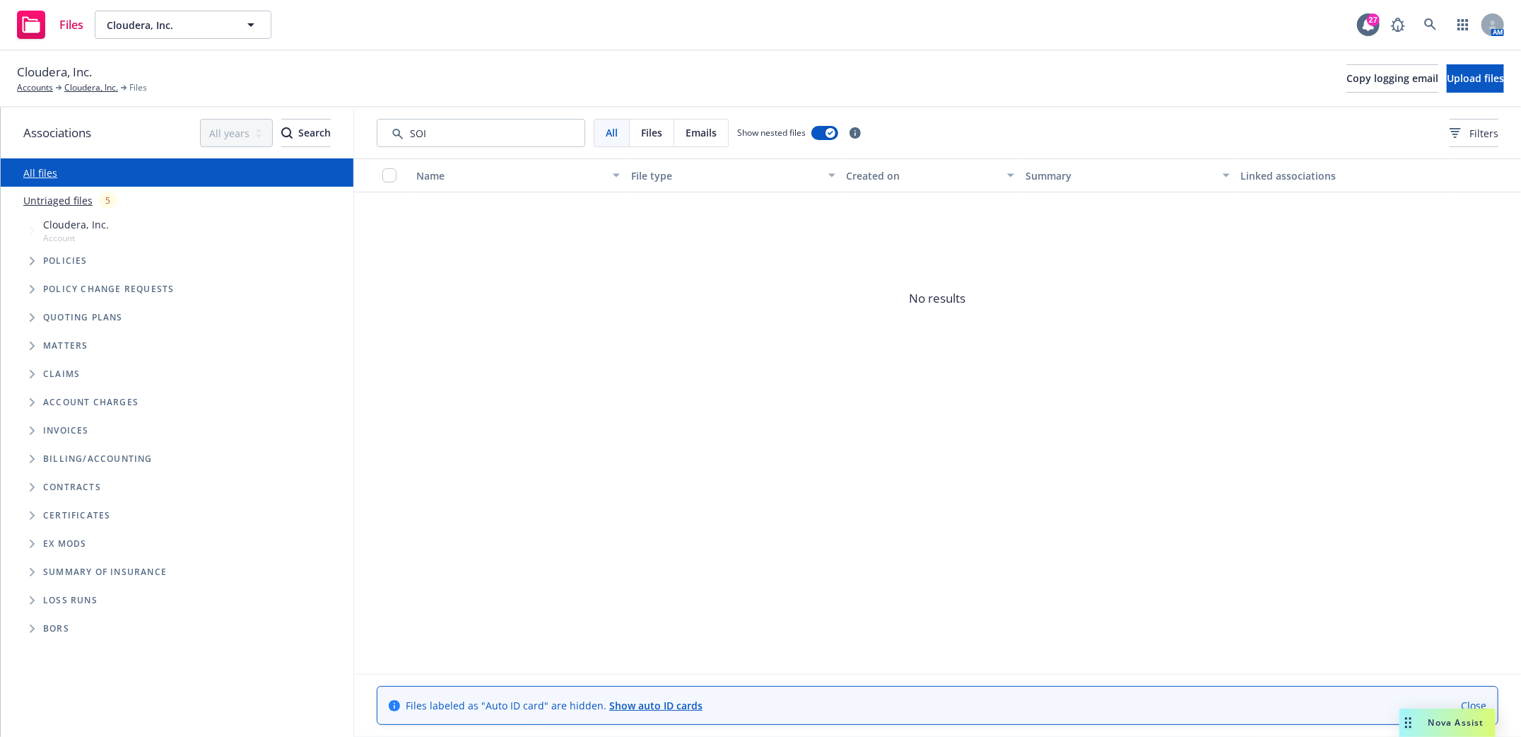
click at [620, 310] on span "No results" at bounding box center [937, 298] width 1167 height 212
drag, startPoint x: 471, startPoint y: 134, endPoint x: 291, endPoint y: 139, distance: 180.4
click at [292, 139] on div "Associations All years 2027 2026 2025 2024 2023 2022 2021 2020 2019 2018 2017 2…" at bounding box center [761, 421] width 1521 height 629
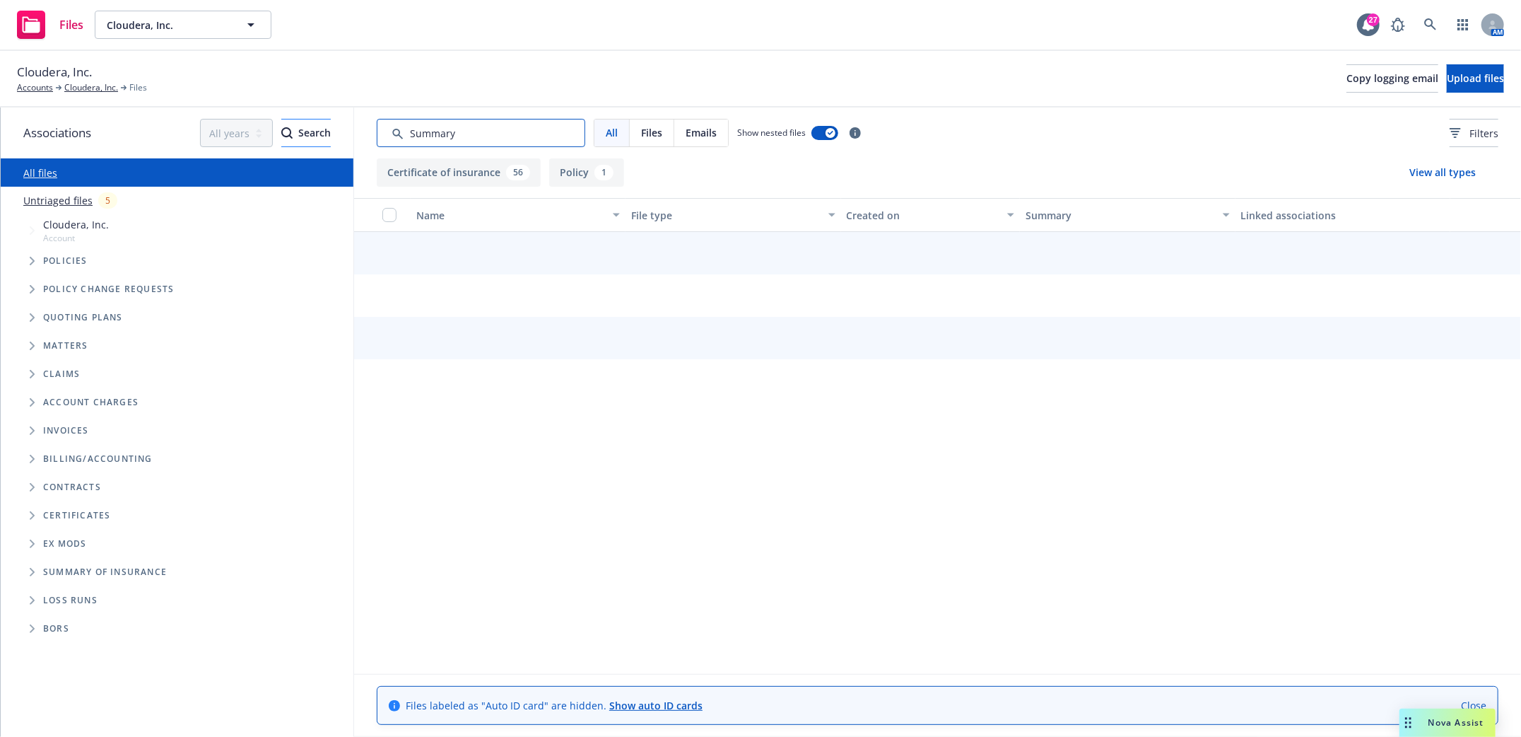
type input "Summary"
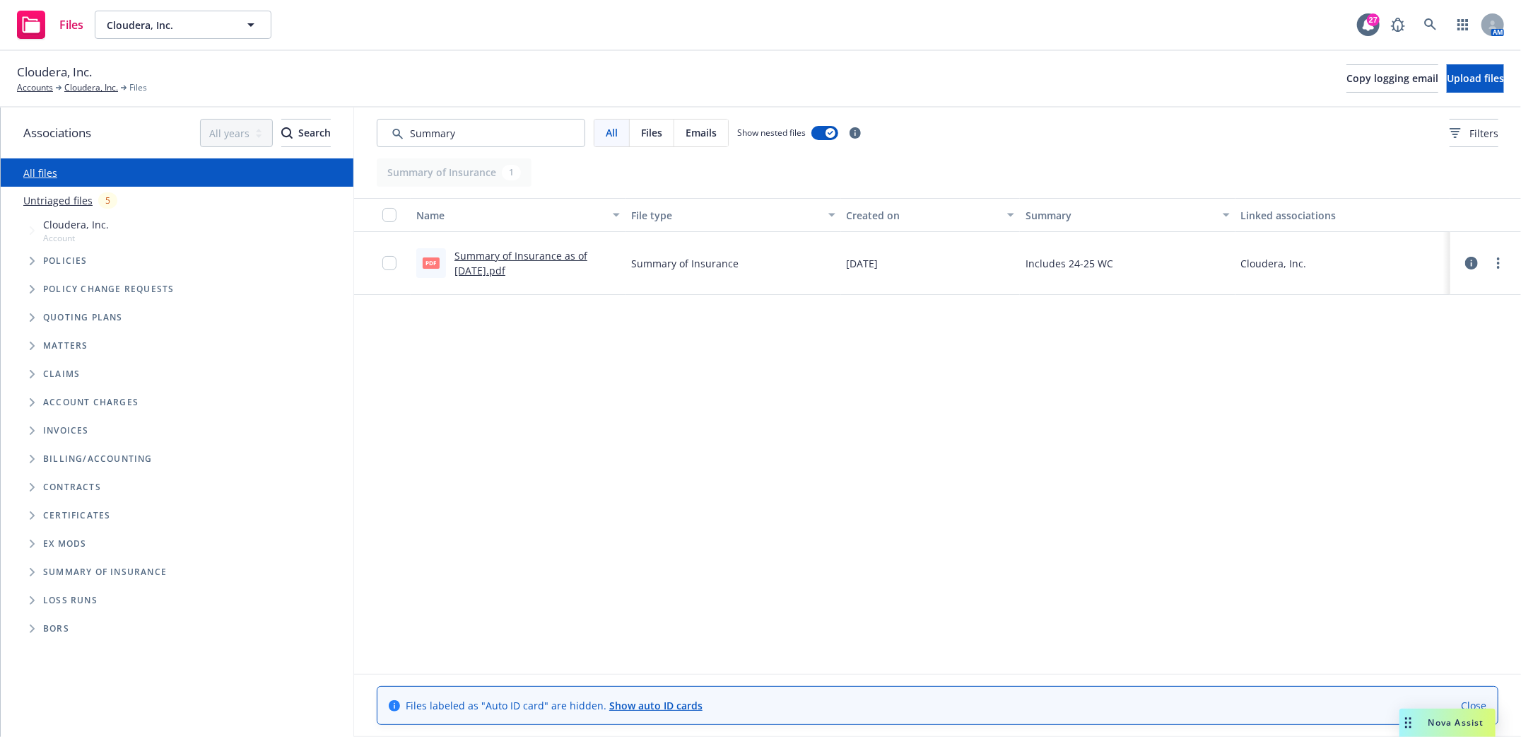
click at [528, 251] on link "Summary of Insurance as of [DATE].pdf" at bounding box center [521, 263] width 133 height 28
